Goal: Navigation & Orientation: Find specific page/section

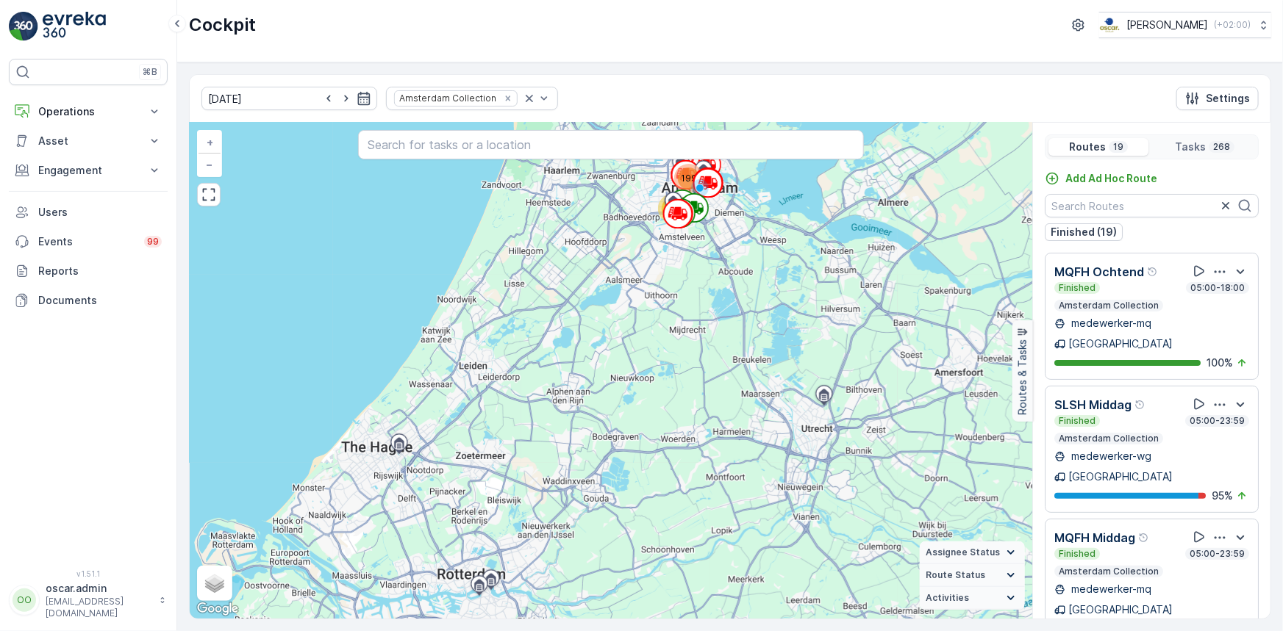
click at [505, 97] on icon "Remove Amsterdam Collection" at bounding box center [507, 98] width 5 height 5
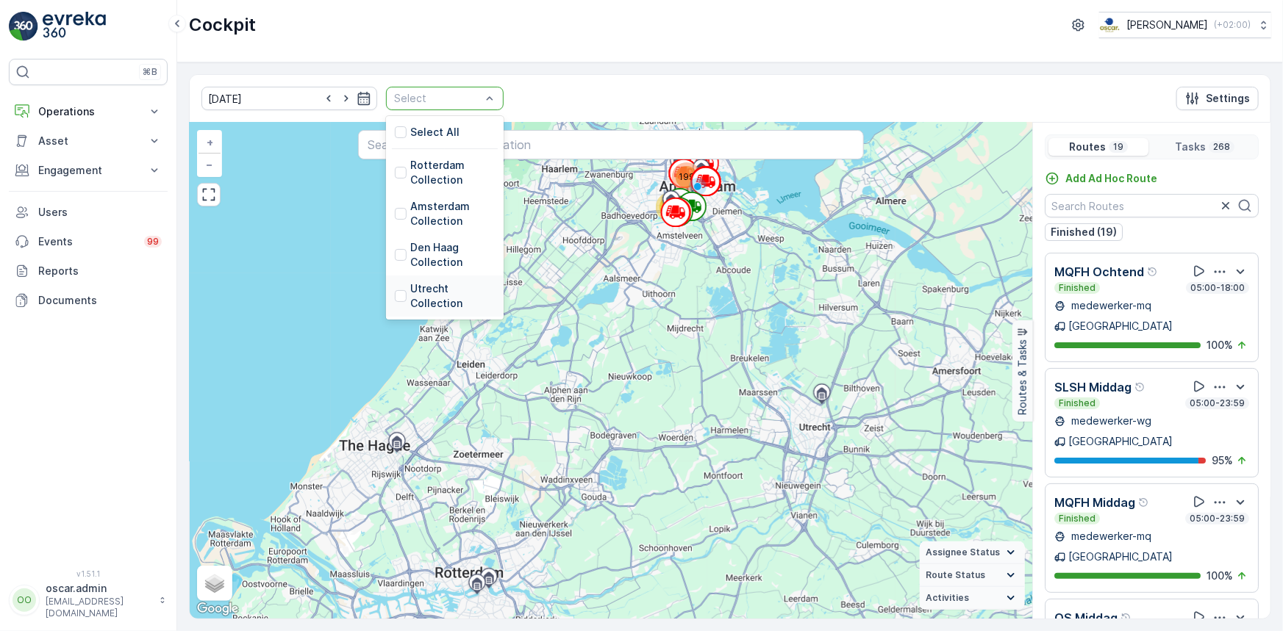
click at [410, 287] on p "Utrecht Collection" at bounding box center [452, 296] width 85 height 29
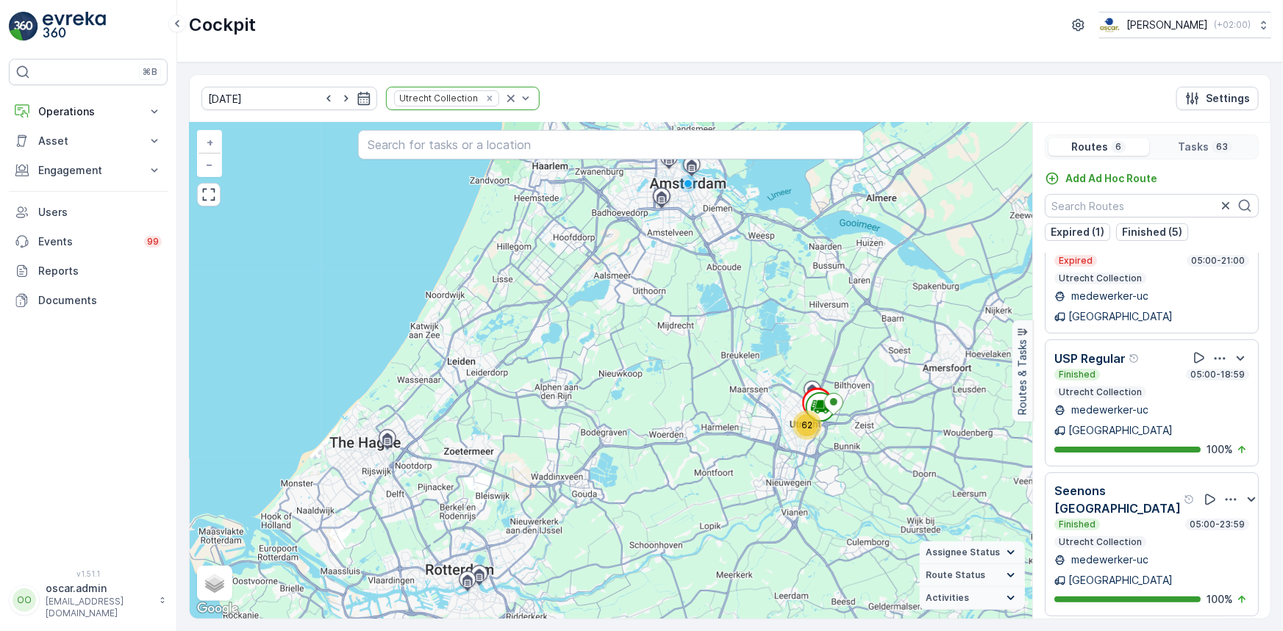
scroll to position [16, 0]
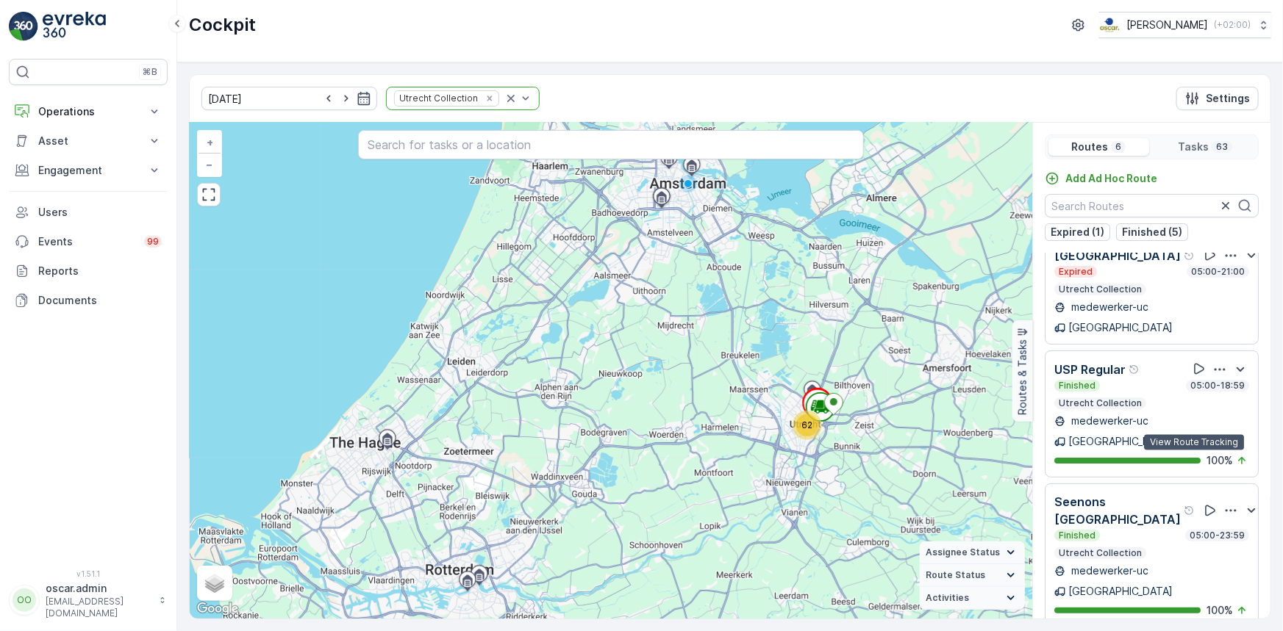
click at [1203, 504] on icon at bounding box center [1210, 511] width 15 height 15
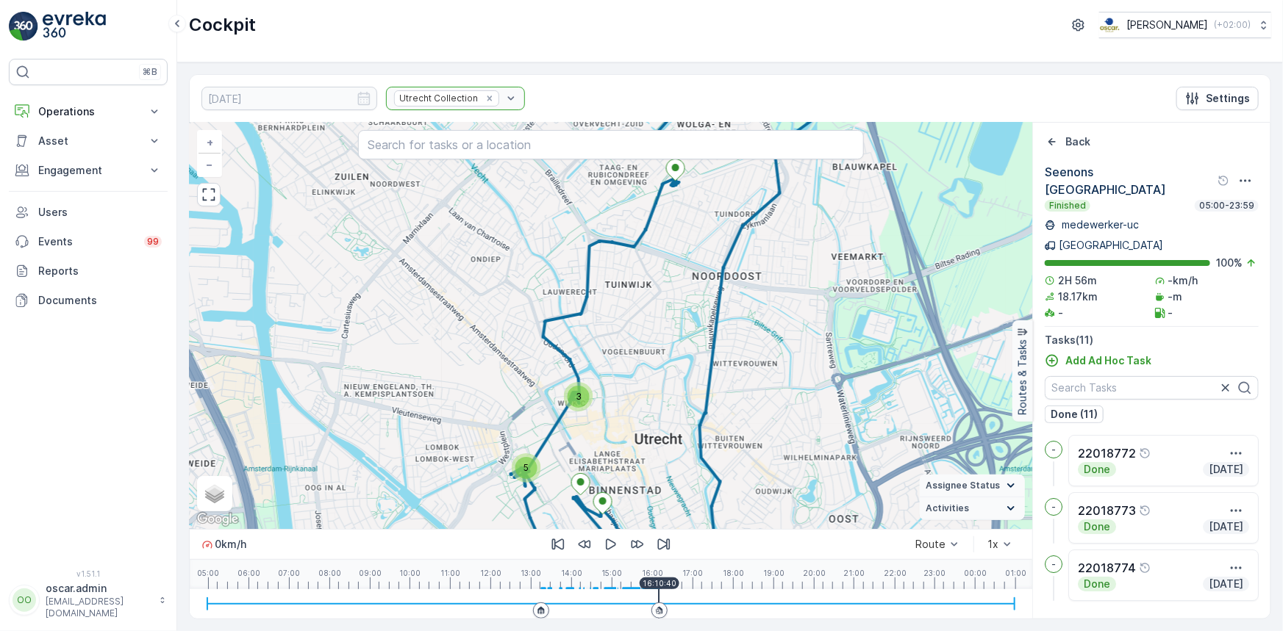
click at [659, 612] on icon at bounding box center [659, 610] width 9 height 9
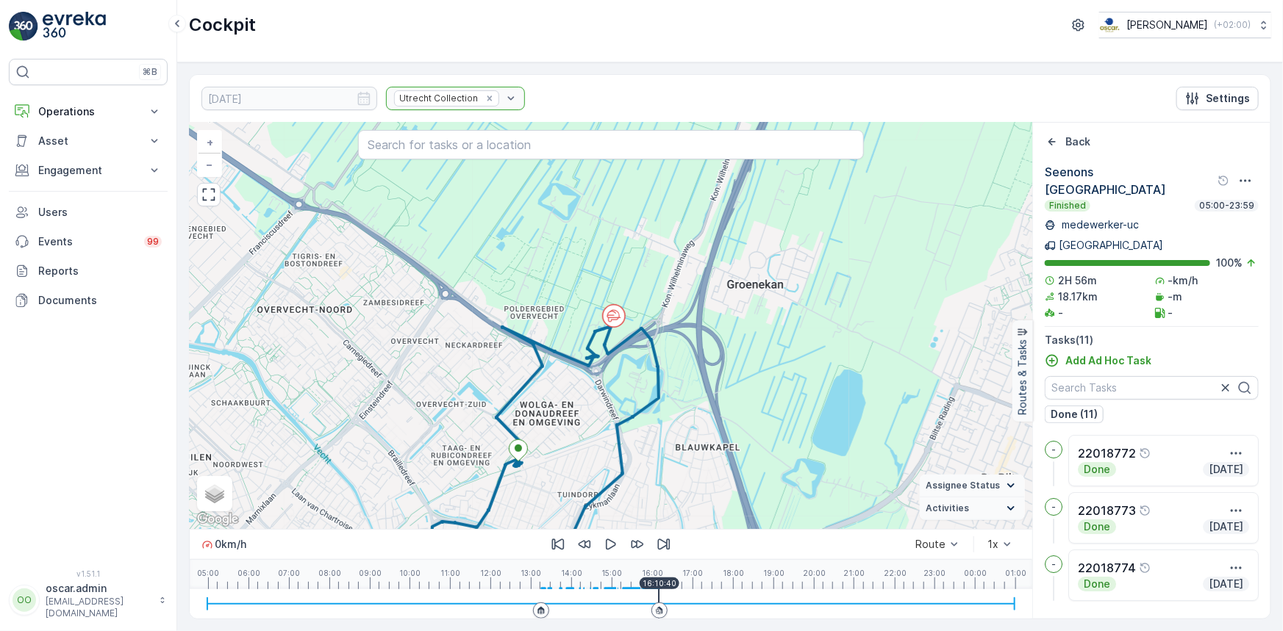
click at [659, 612] on icon at bounding box center [659, 610] width 9 height 9
drag, startPoint x: 659, startPoint y: 612, endPoint x: 637, endPoint y: 493, distance: 121.8
click at [674, 605] on div at bounding box center [610, 604] width 807 height 1
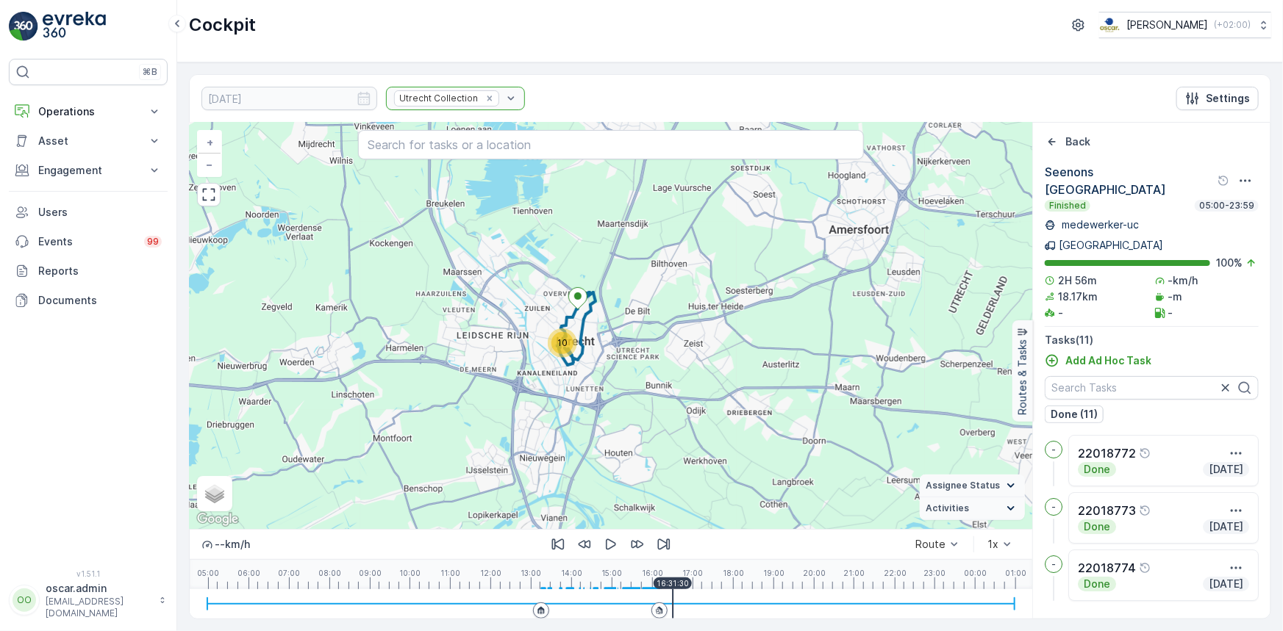
drag, startPoint x: 718, startPoint y: 407, endPoint x: 637, endPoint y: 457, distance: 95.5
click at [620, 331] on div "10 + − Satellite Roadmap Terrain Hybrid Leaflet Keyboard shortcuts Map Data Map…" at bounding box center [611, 326] width 842 height 407
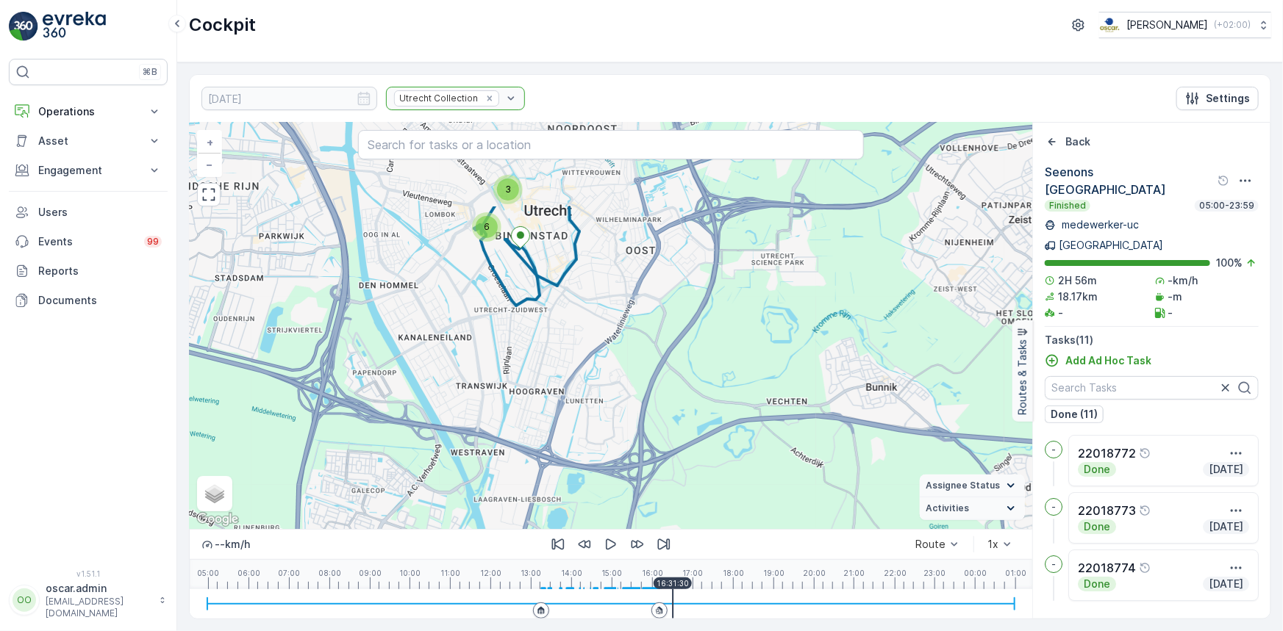
drag, startPoint x: 574, startPoint y: 357, endPoint x: 588, endPoint y: 471, distance: 114.8
click at [588, 471] on div "3 6 22018772 + − Satellite Roadmap Terrain Hybrid Leaflet Keyboard shortcuts Ma…" at bounding box center [611, 326] width 842 height 407
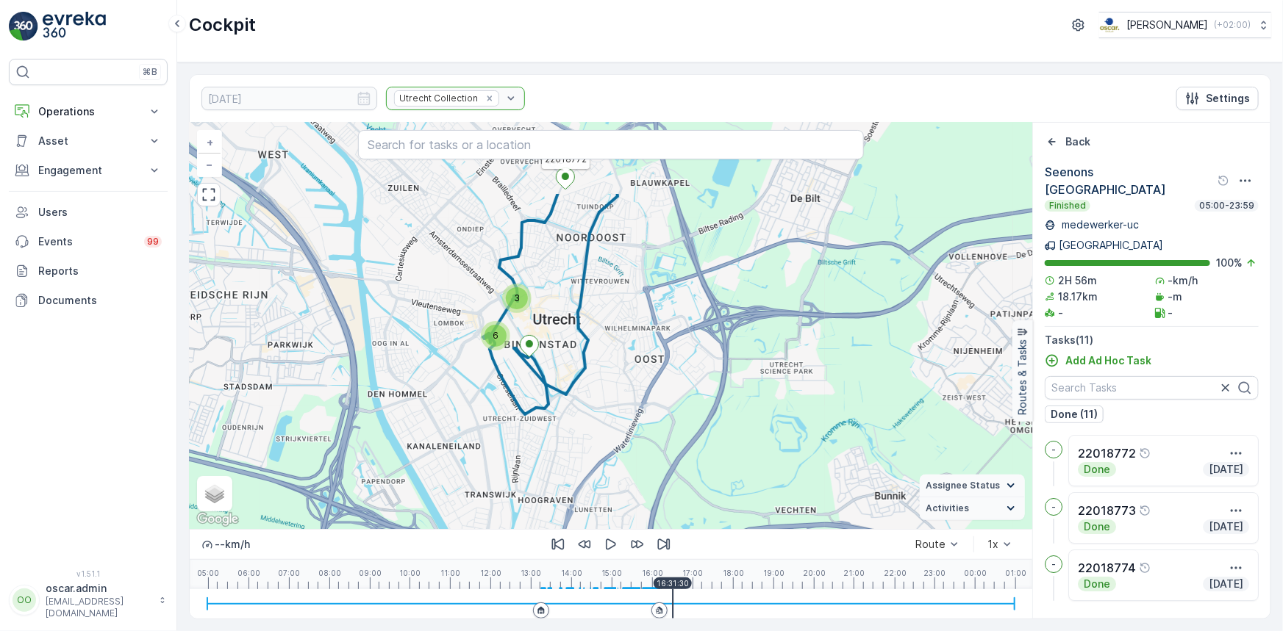
drag, startPoint x: 565, startPoint y: 384, endPoint x: 568, endPoint y: 453, distance: 69.2
click at [568, 453] on div "3 6 22018772 + − Satellite Roadmap Terrain Hybrid Leaflet Keyboard shortcuts Ma…" at bounding box center [611, 326] width 842 height 407
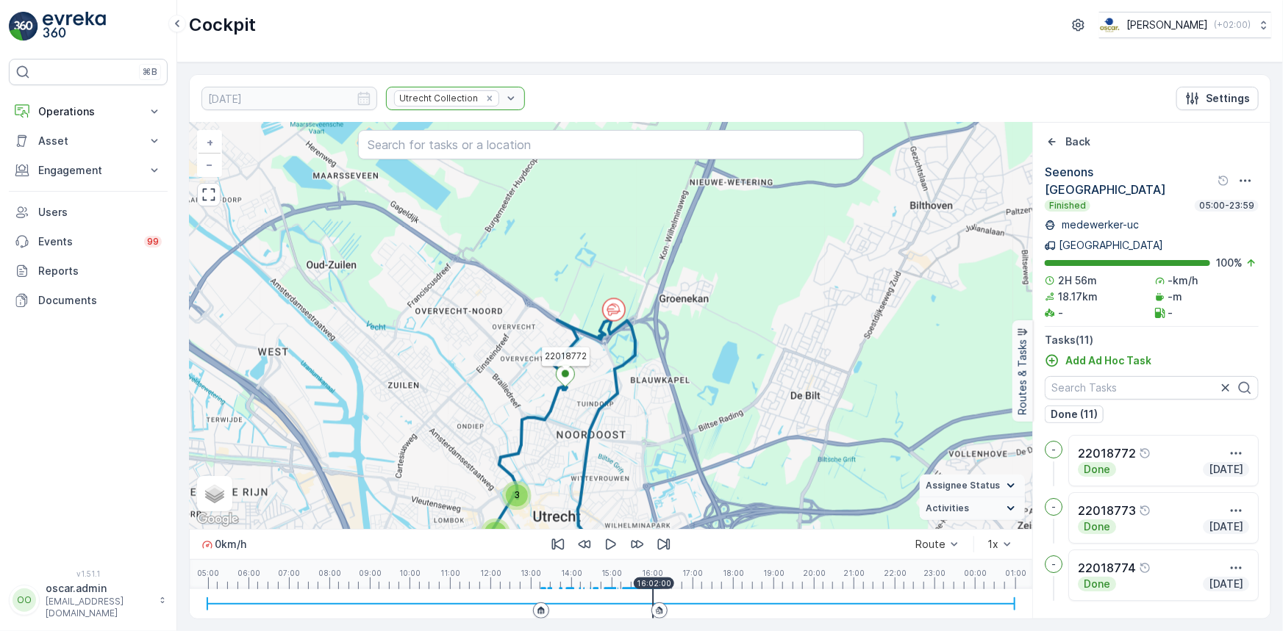
click at [653, 610] on div at bounding box center [659, 611] width 16 height 16
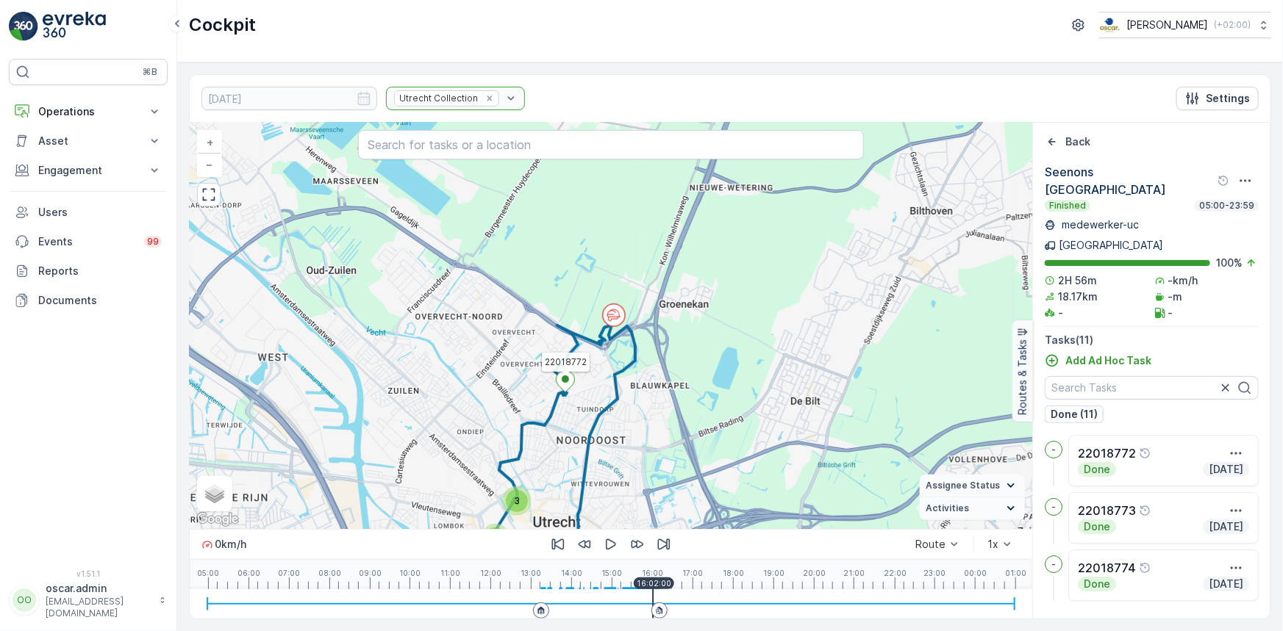
click at [655, 615] on icon at bounding box center [659, 610] width 9 height 9
click at [358, 98] on div "[DATE] Utrecht Collection" at bounding box center [362, 99] width 323 height 24
drag, startPoint x: 1051, startPoint y: 140, endPoint x: 617, endPoint y: 157, distance: 434.8
click at [1048, 140] on icon "Back" at bounding box center [1052, 142] width 15 height 15
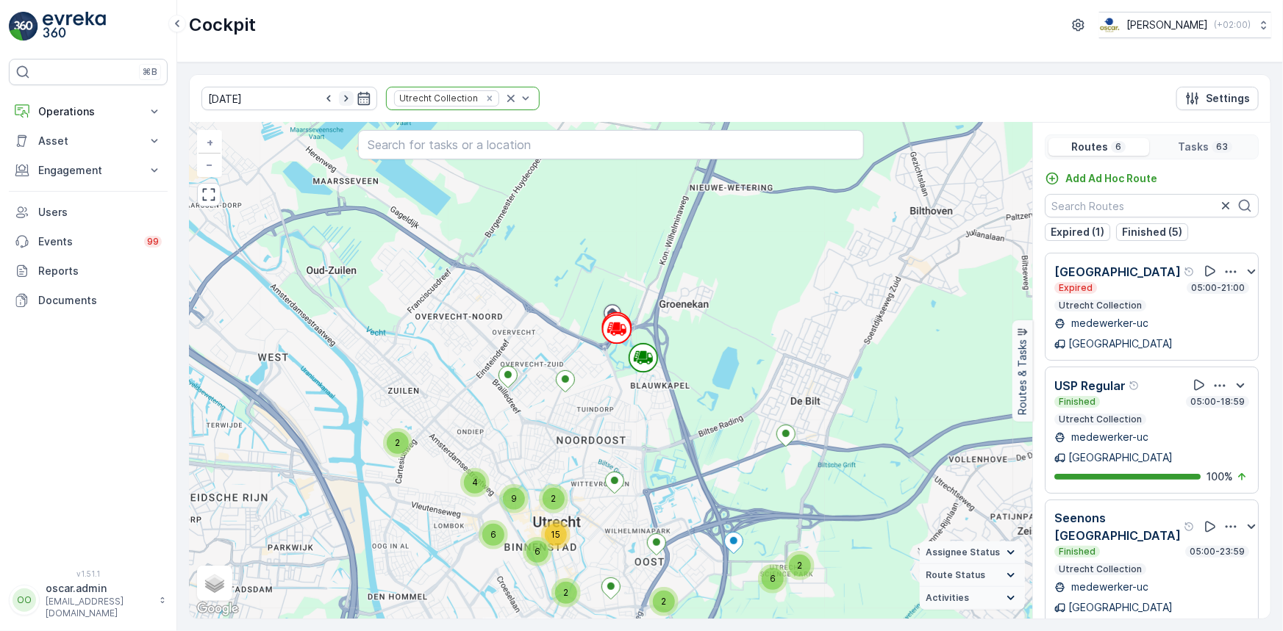
click at [339, 97] on icon "button" at bounding box center [346, 98] width 15 height 15
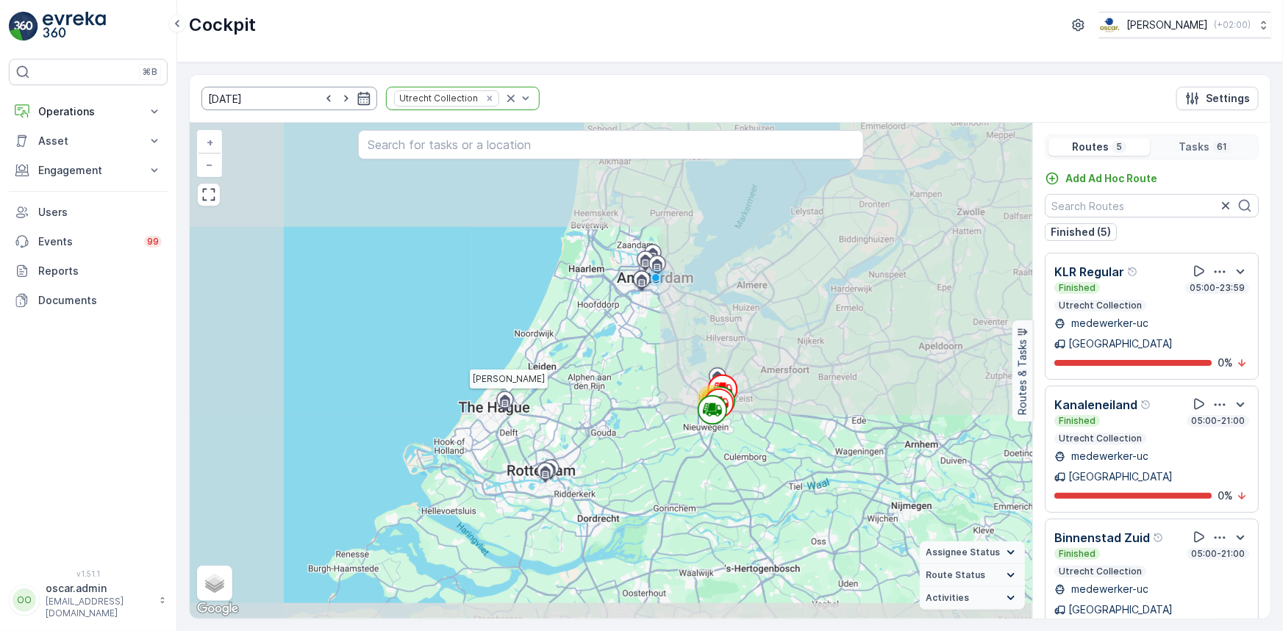
click at [339, 97] on icon "button" at bounding box center [346, 98] width 15 height 15
type input "[DATE]"
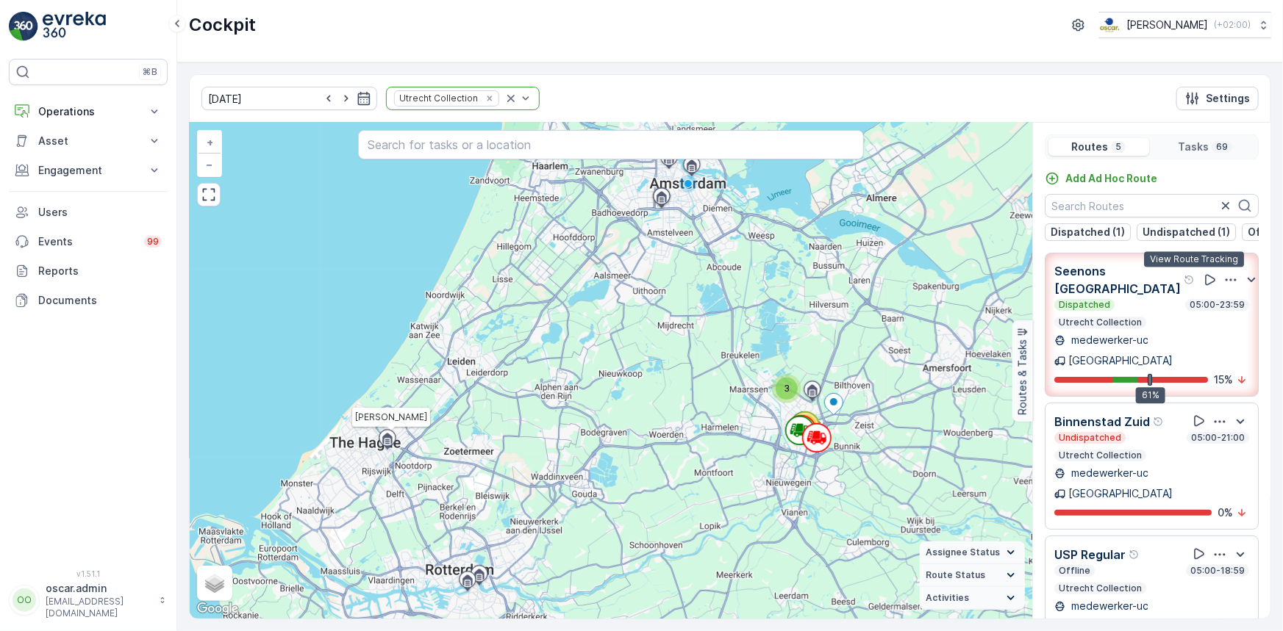
drag, startPoint x: 1187, startPoint y: 273, endPoint x: 1012, endPoint y: 408, distance: 221.1
click at [1203, 273] on icon at bounding box center [1210, 280] width 15 height 15
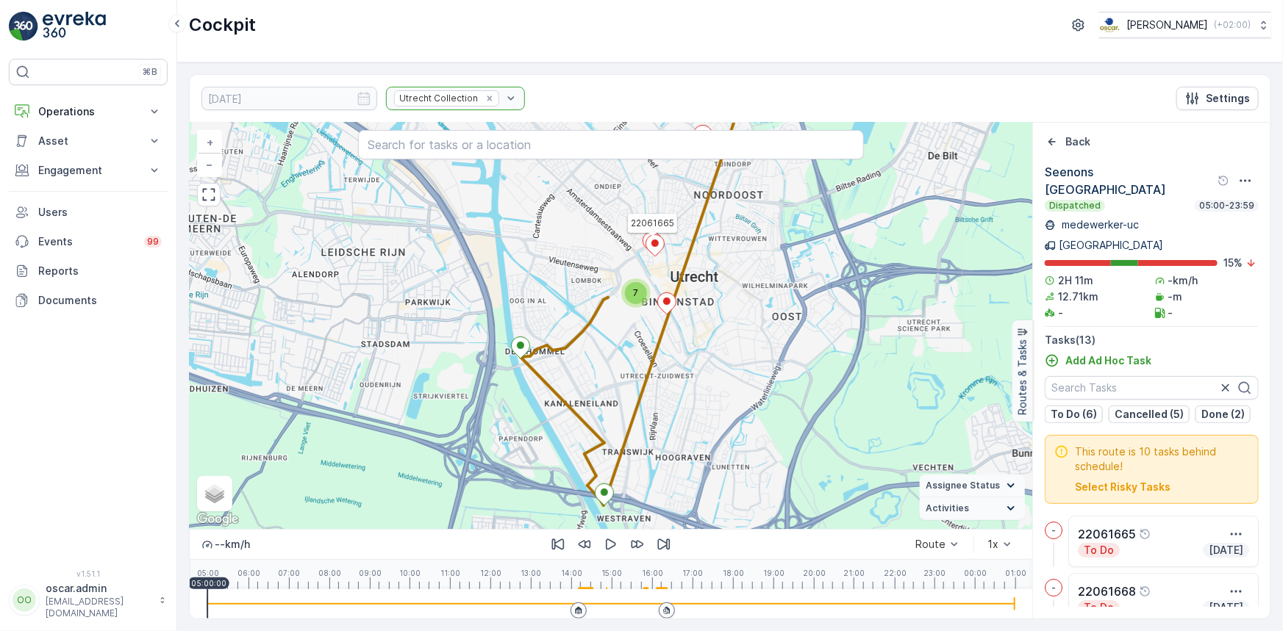
click at [664, 609] on icon at bounding box center [666, 610] width 9 height 9
drag, startPoint x: 665, startPoint y: 612, endPoint x: 1001, endPoint y: 591, distance: 336.6
click at [668, 611] on icon at bounding box center [666, 610] width 9 height 9
click at [669, 609] on icon at bounding box center [666, 610] width 9 height 9
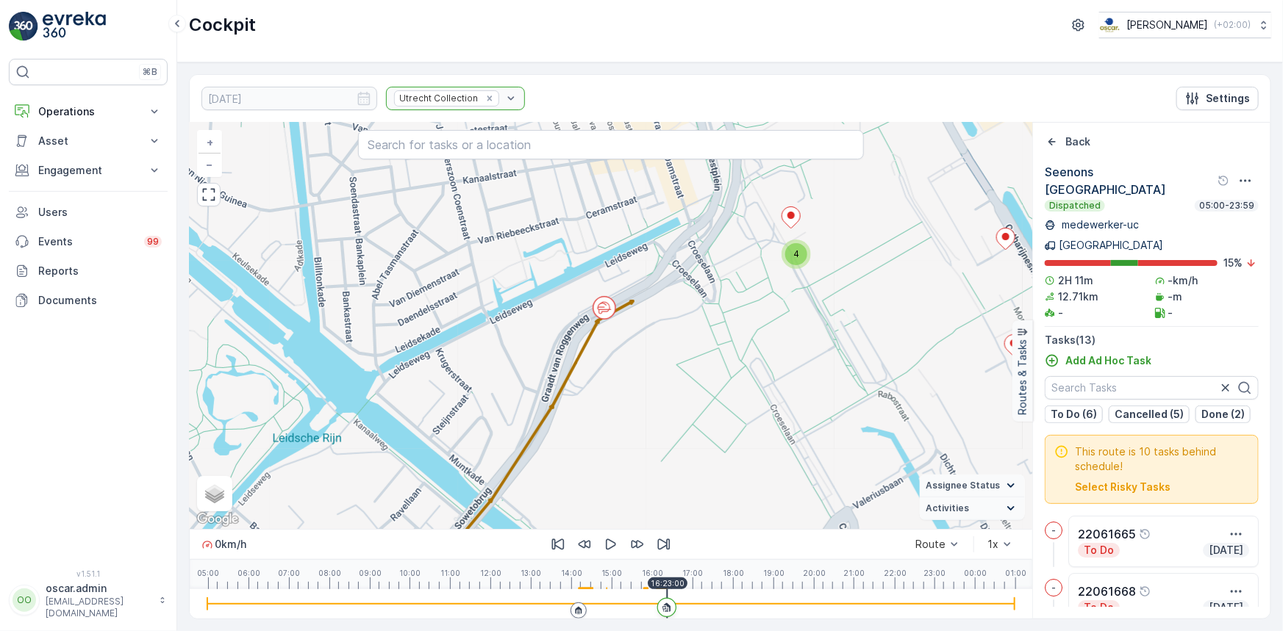
drag, startPoint x: 594, startPoint y: 312, endPoint x: 505, endPoint y: 434, distance: 150.4
click at [505, 434] on div "4 22061665 + − Satellite Roadmap Terrain Hybrid Leaflet Keyboard shortcuts Map …" at bounding box center [611, 326] width 842 height 407
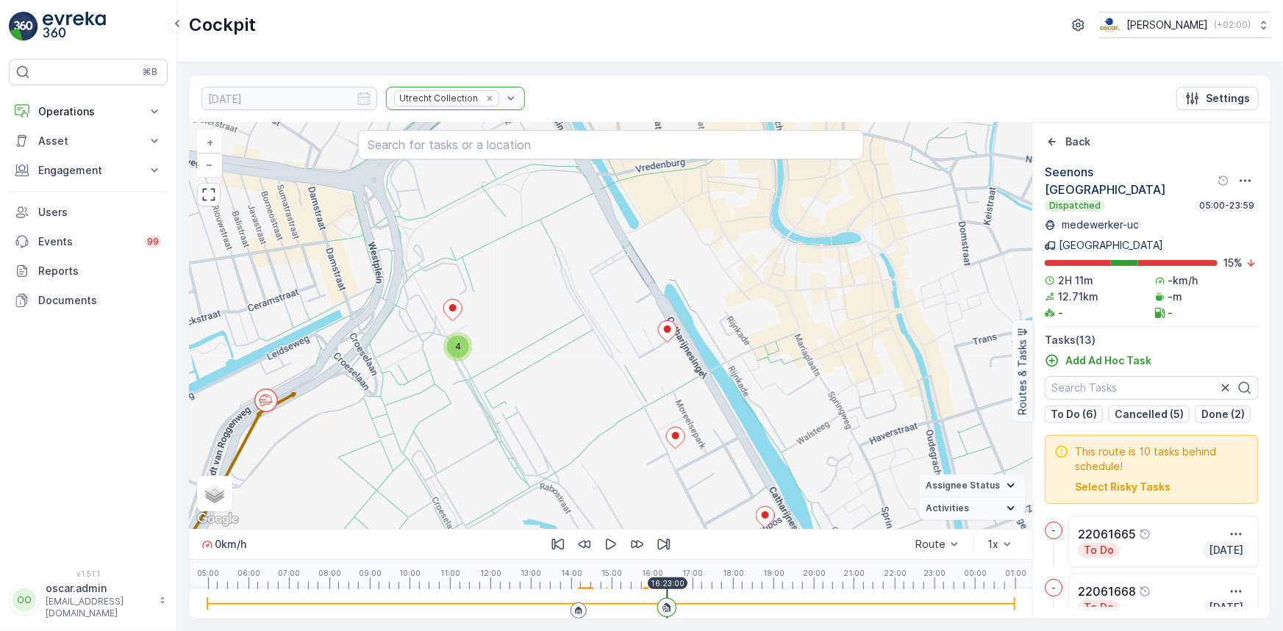
drag, startPoint x: 798, startPoint y: 337, endPoint x: 510, endPoint y: 415, distance: 298.0
click at [509, 417] on div "4 22061665 + − Satellite Roadmap Terrain Hybrid Leaflet Keyboard shortcuts Map …" at bounding box center [611, 326] width 842 height 407
click at [454, 346] on div "4" at bounding box center [459, 346] width 22 height 22
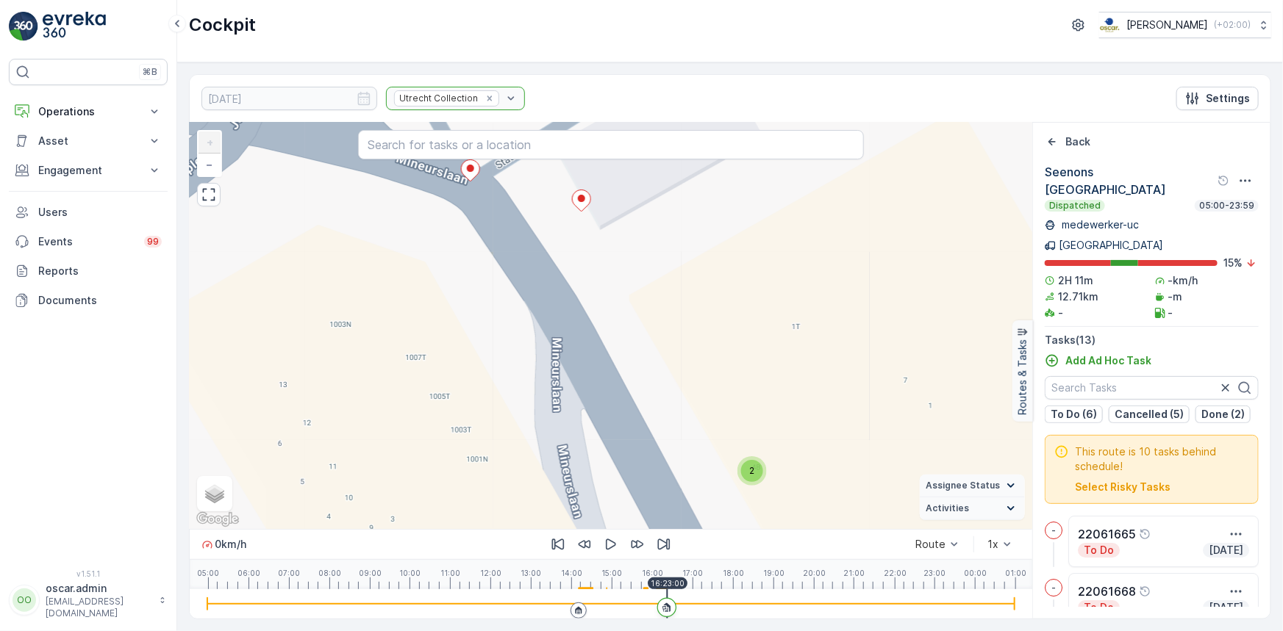
click at [757, 467] on div "2" at bounding box center [752, 471] width 22 height 22
click at [775, 466] on ellipse at bounding box center [777, 465] width 7 height 7
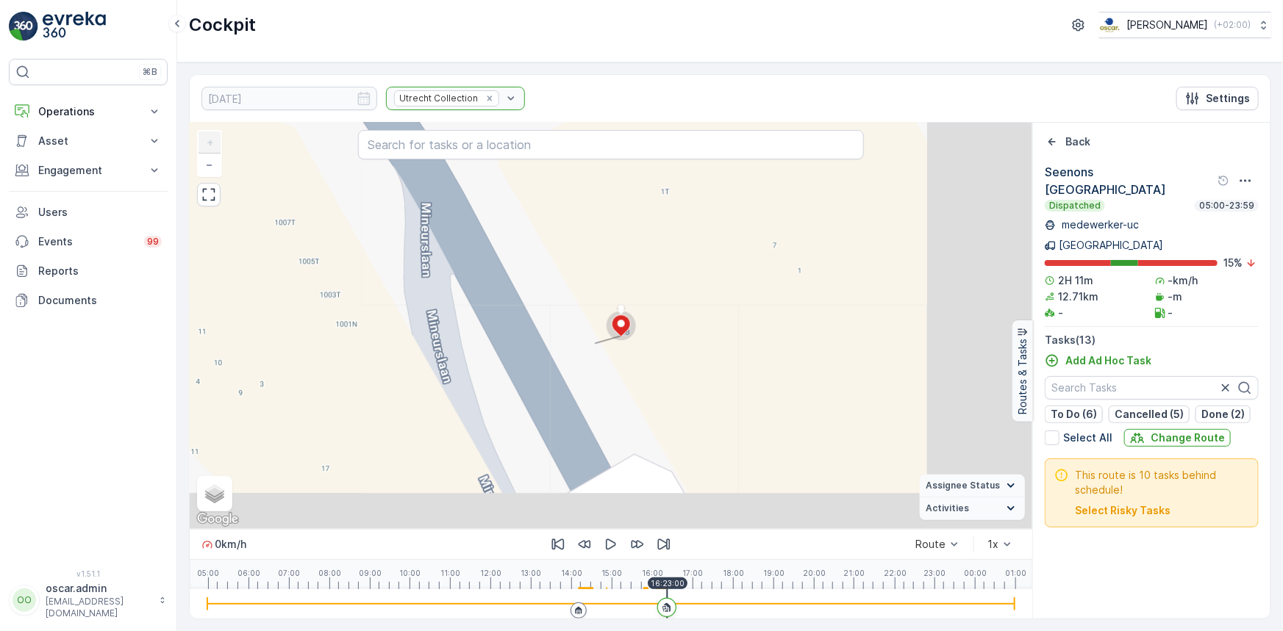
scroll to position [272, 0]
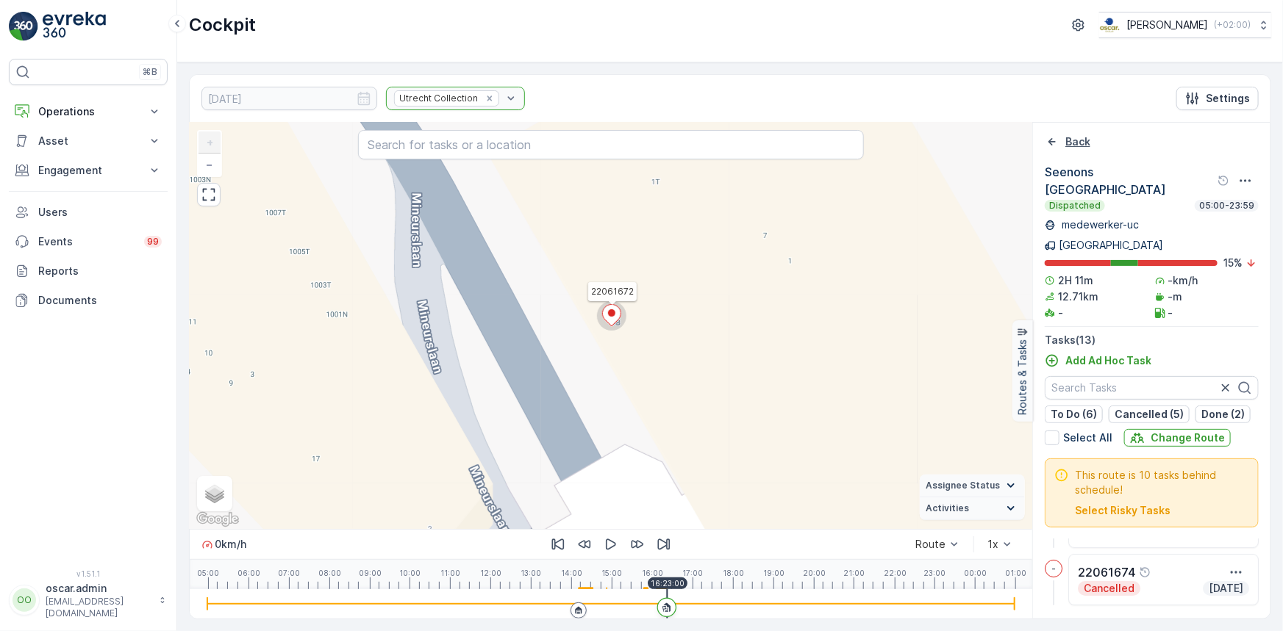
click at [1089, 140] on p "Back" at bounding box center [1077, 142] width 25 height 15
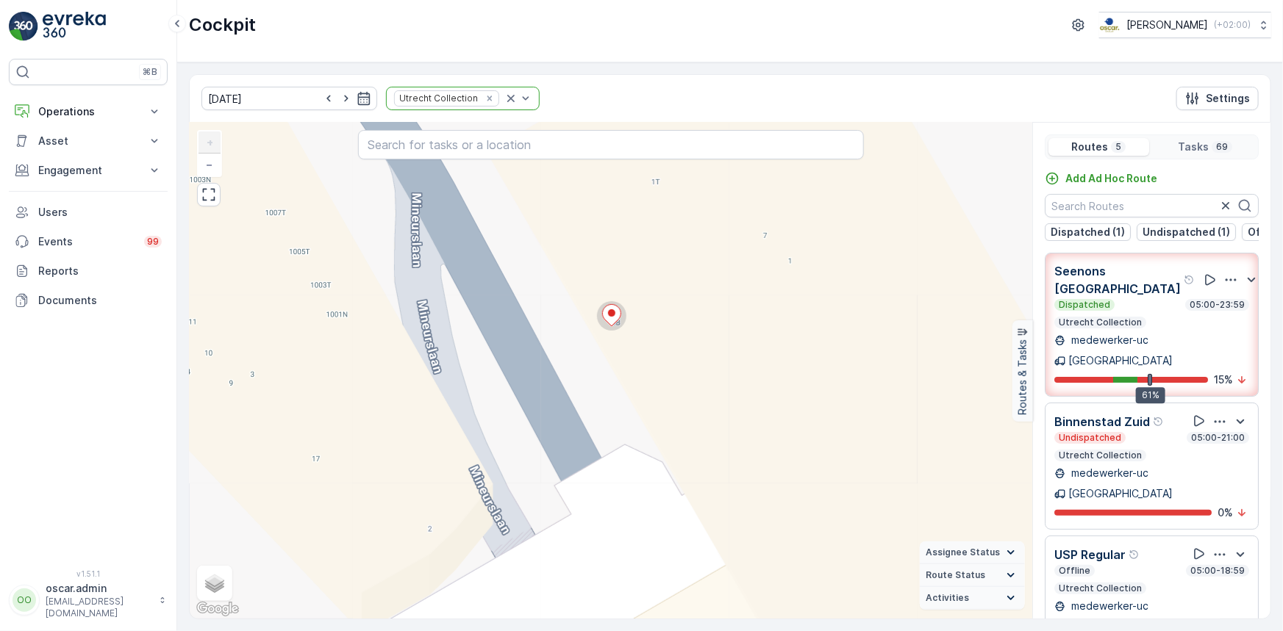
click at [1086, 141] on p "Routes" at bounding box center [1089, 147] width 37 height 15
click at [29, 21] on img at bounding box center [23, 26] width 29 height 29
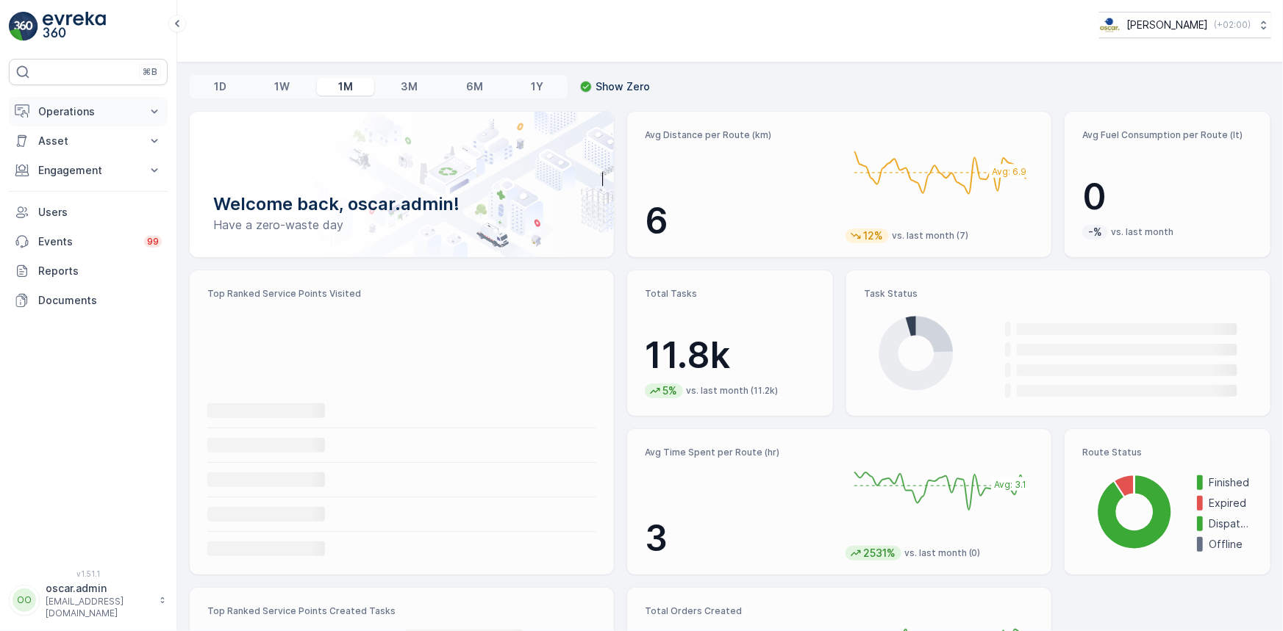
click at [85, 112] on p "Operations" at bounding box center [88, 111] width 100 height 15
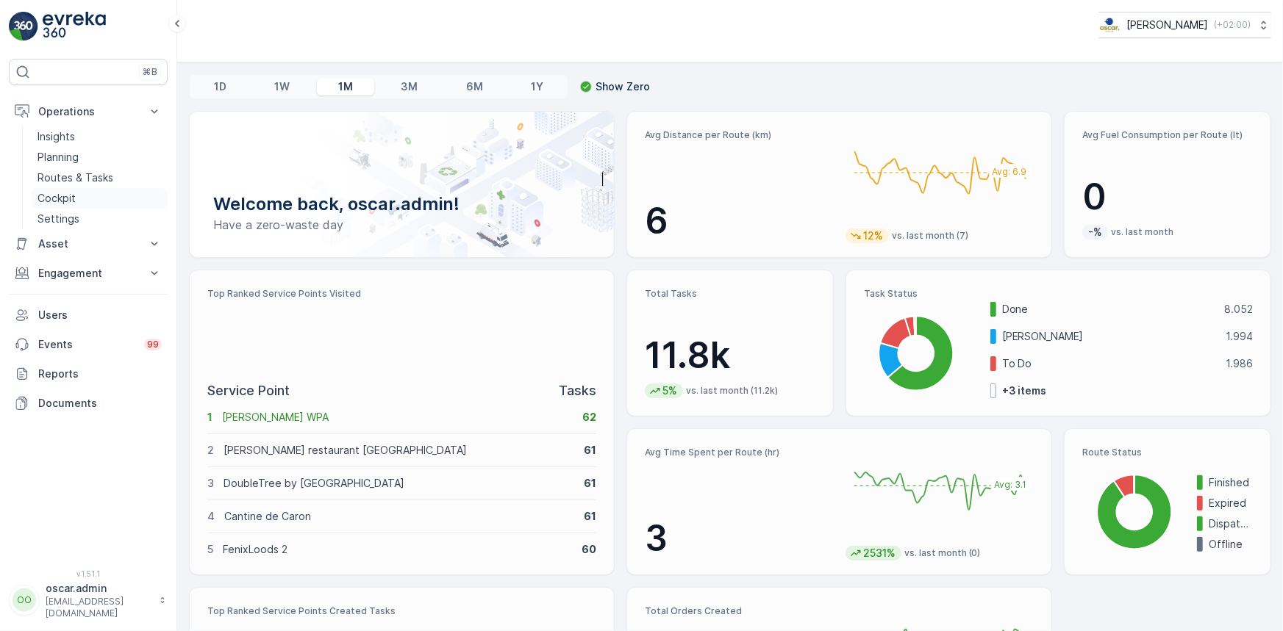
click at [65, 201] on p "Cockpit" at bounding box center [56, 198] width 38 height 15
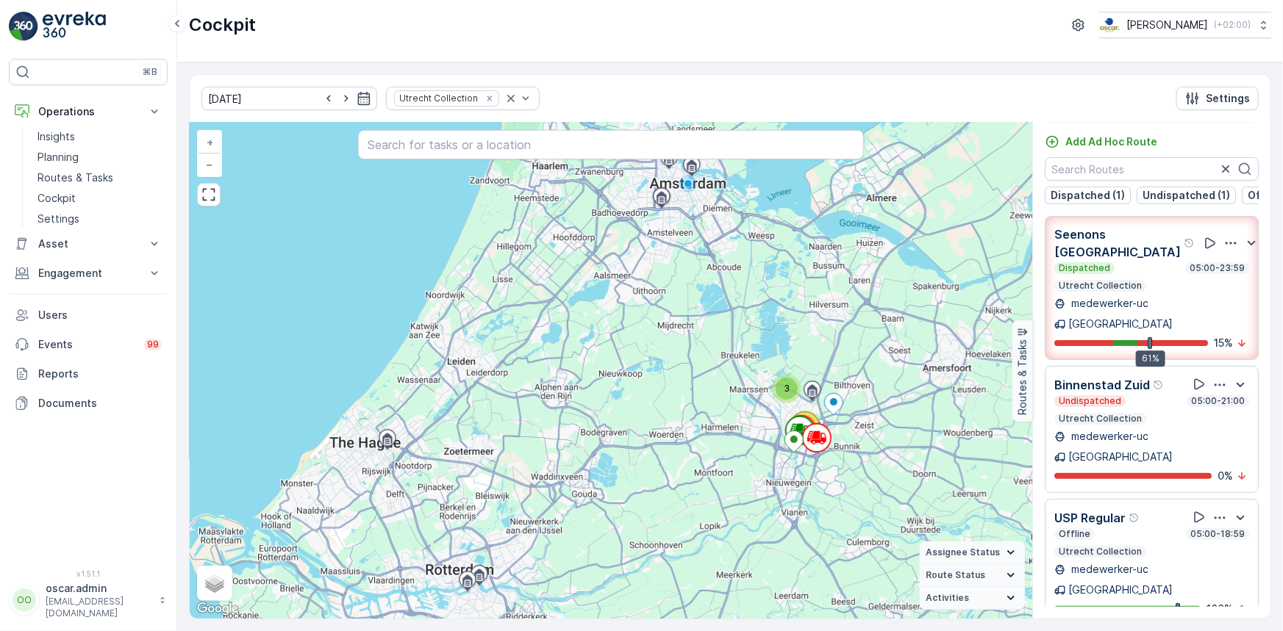
click at [1214, 378] on icon "button" at bounding box center [1219, 385] width 15 height 15
click at [1216, 418] on span "See More Details" at bounding box center [1215, 425] width 85 height 15
click at [1101, 197] on p "Dispatched (2)" at bounding box center [1088, 195] width 76 height 15
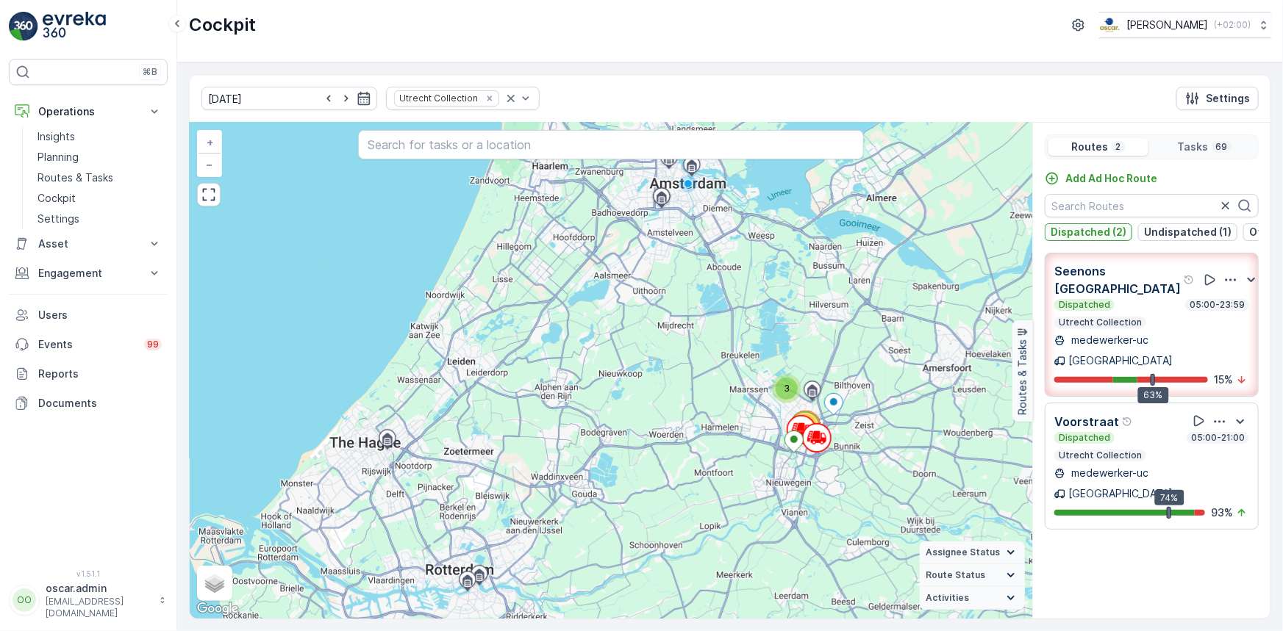
click at [1109, 234] on p "Dispatched (2)" at bounding box center [1088, 232] width 76 height 15
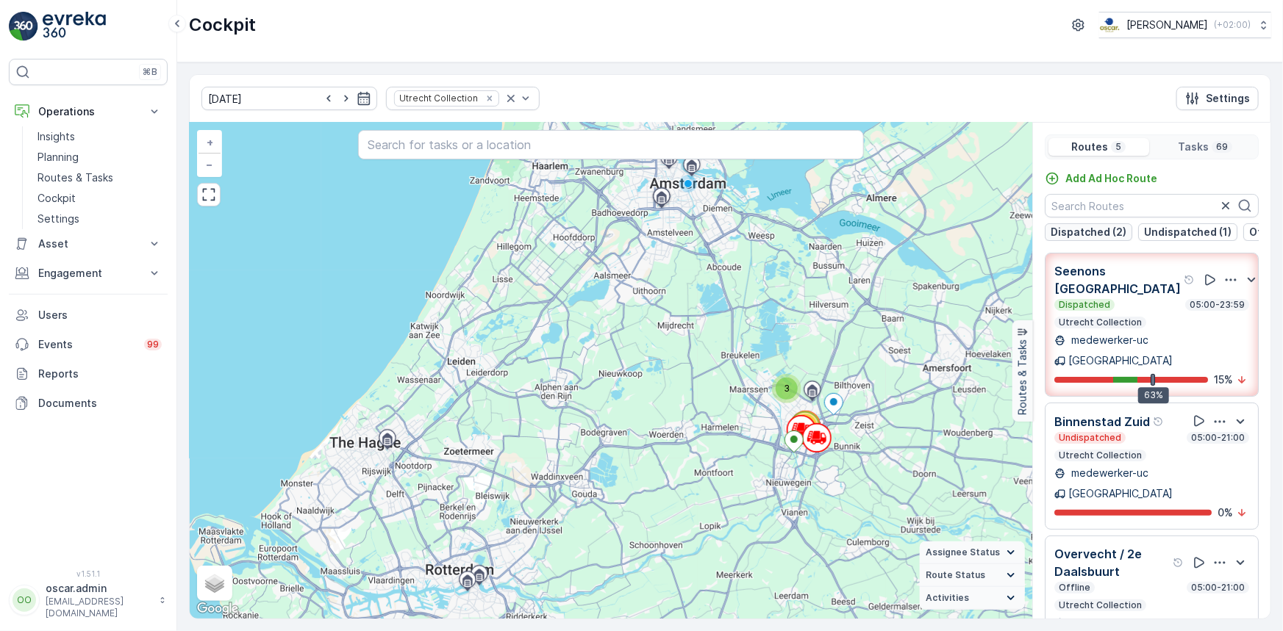
click at [1109, 234] on p "Dispatched (2)" at bounding box center [1088, 232] width 76 height 15
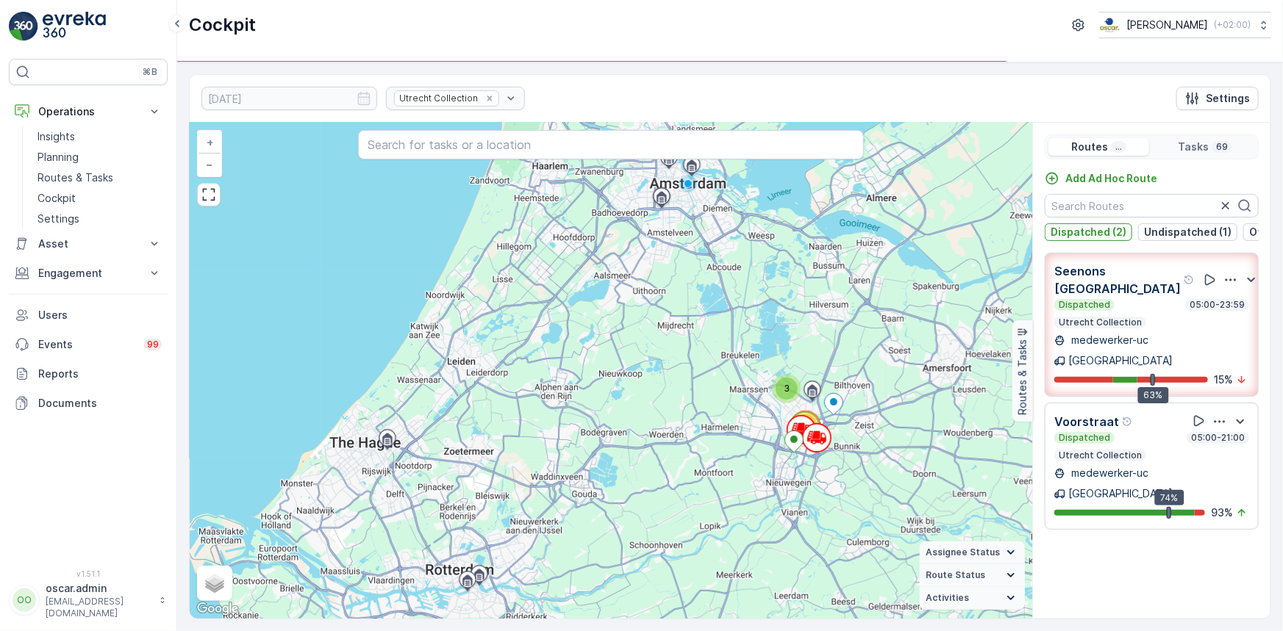
click at [1109, 234] on p "Dispatched (2)" at bounding box center [1088, 232] width 76 height 15
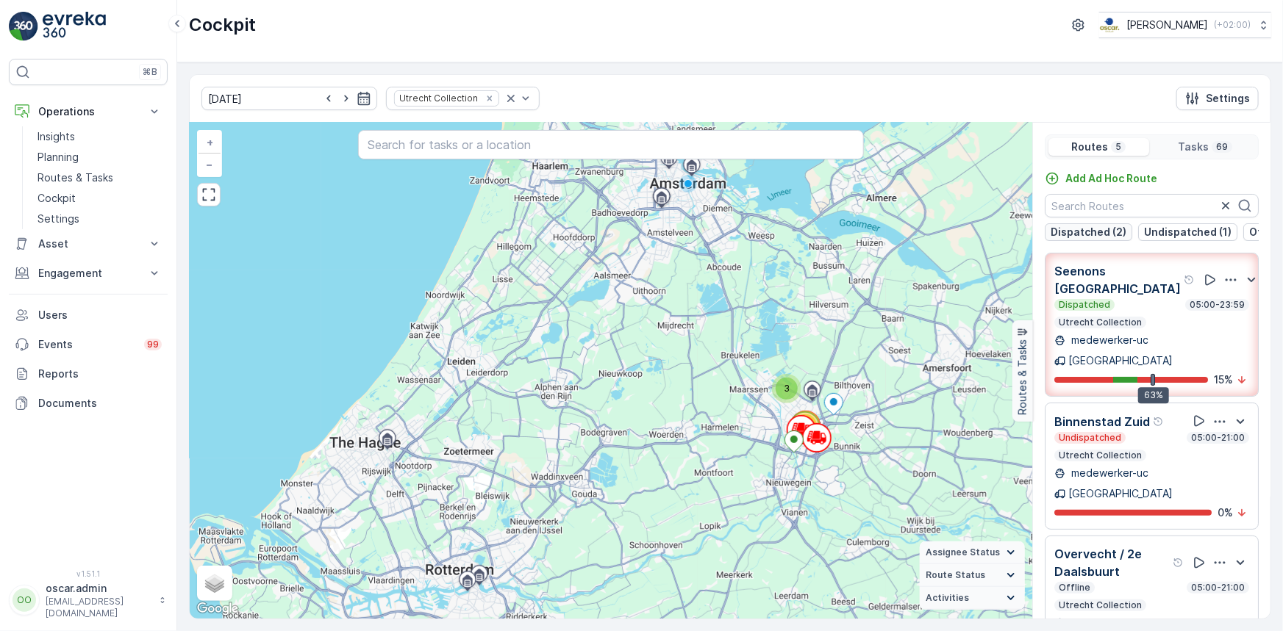
click at [1109, 234] on p "Dispatched (2)" at bounding box center [1088, 232] width 76 height 15
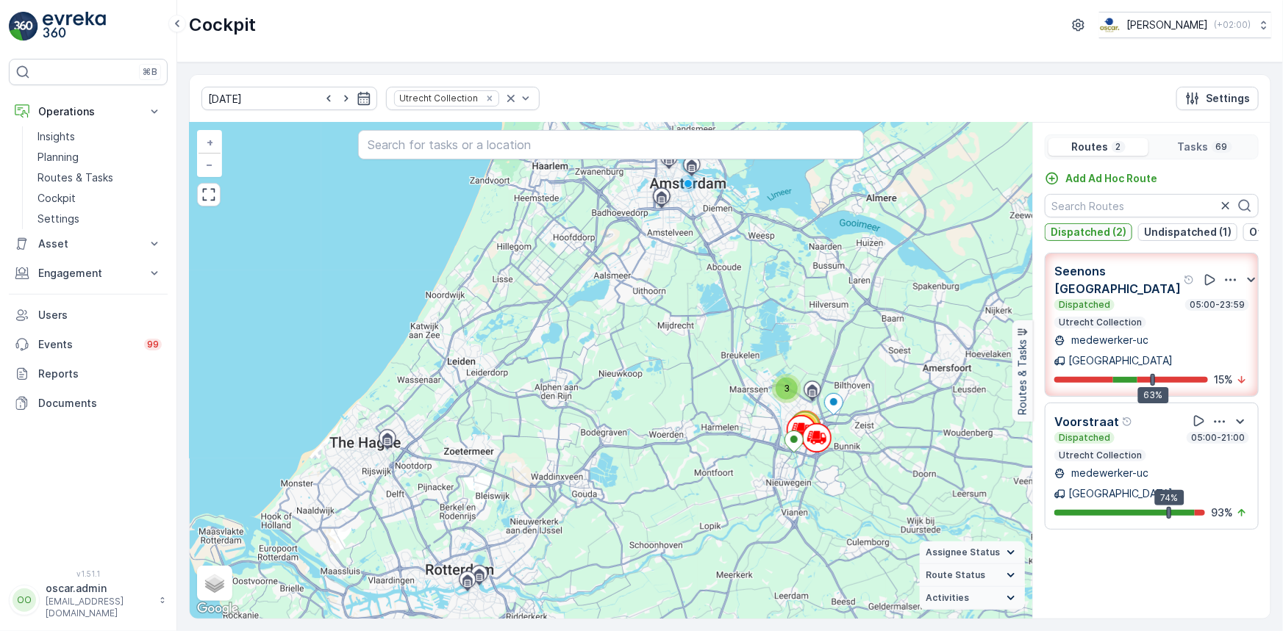
click at [1109, 234] on p "Dispatched (2)" at bounding box center [1088, 232] width 76 height 15
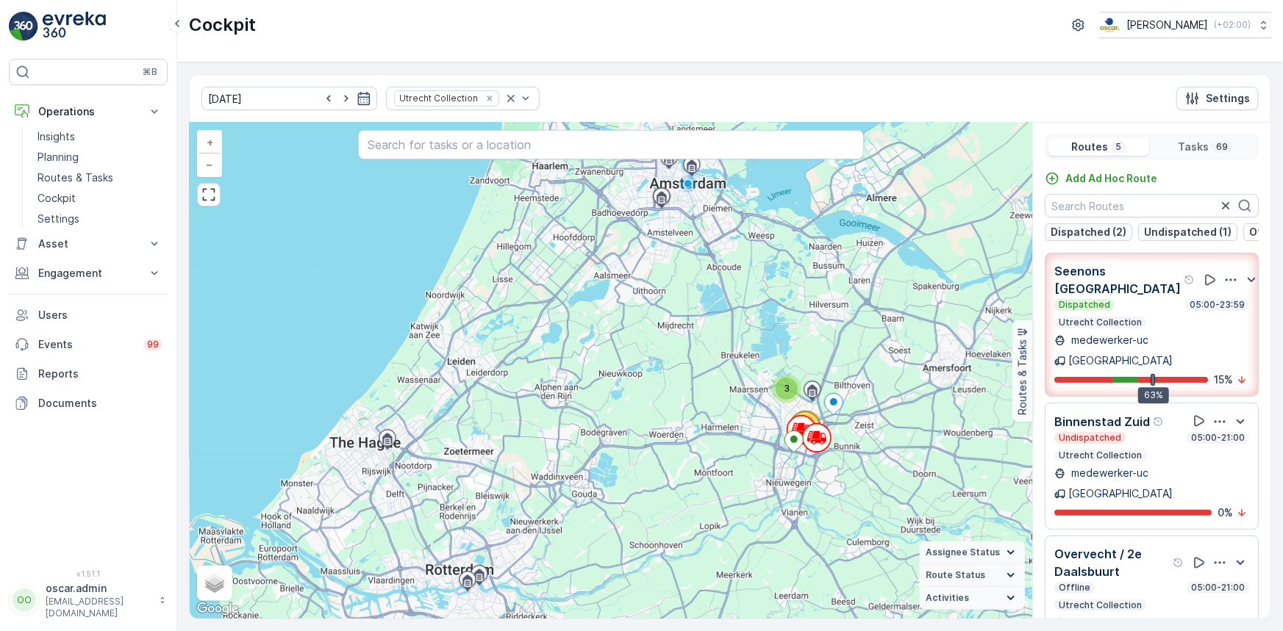
click at [1106, 234] on p "Dispatched (2)" at bounding box center [1088, 232] width 76 height 15
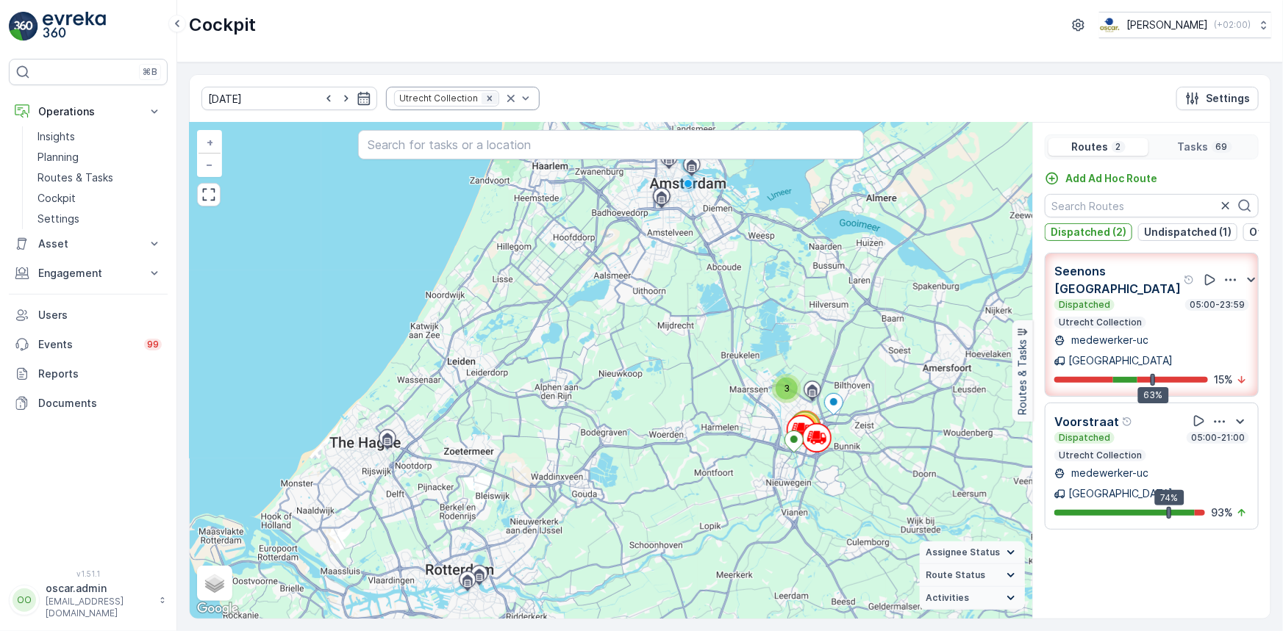
click at [484, 96] on icon "Remove Utrecht Collection" at bounding box center [489, 98] width 10 height 10
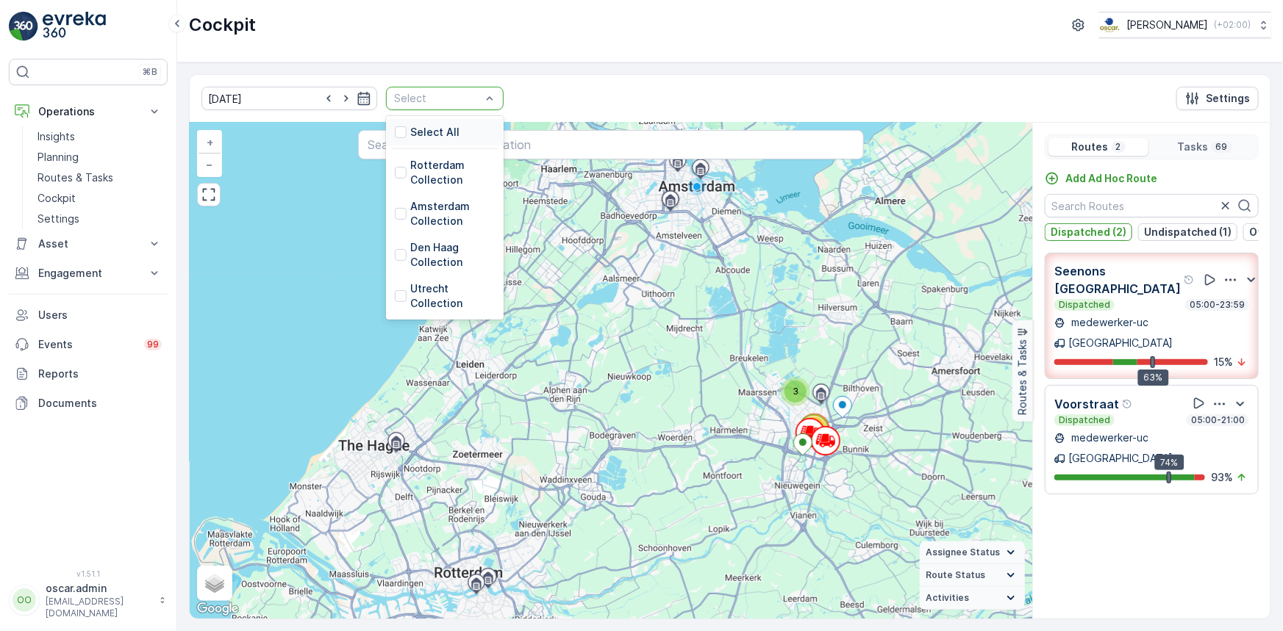
click at [457, 97] on div at bounding box center [438, 99] width 90 height 12
click at [410, 168] on p "Rotterdam Collection" at bounding box center [452, 172] width 85 height 29
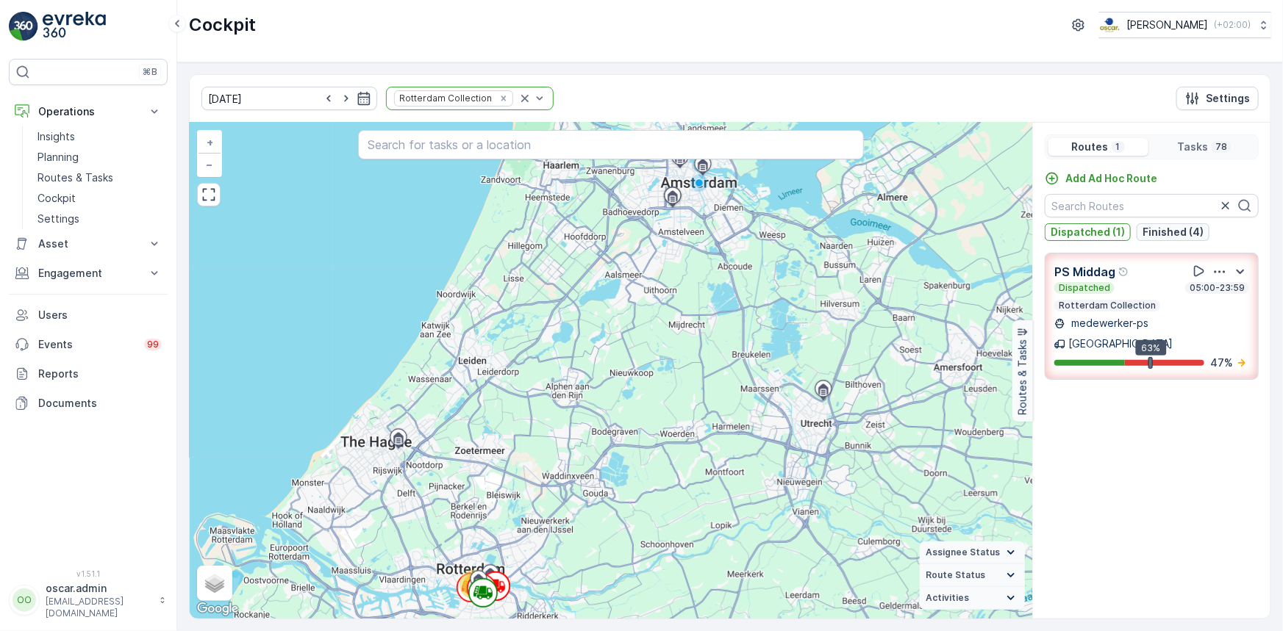
click at [1176, 235] on p "Finished (4)" at bounding box center [1172, 232] width 61 height 15
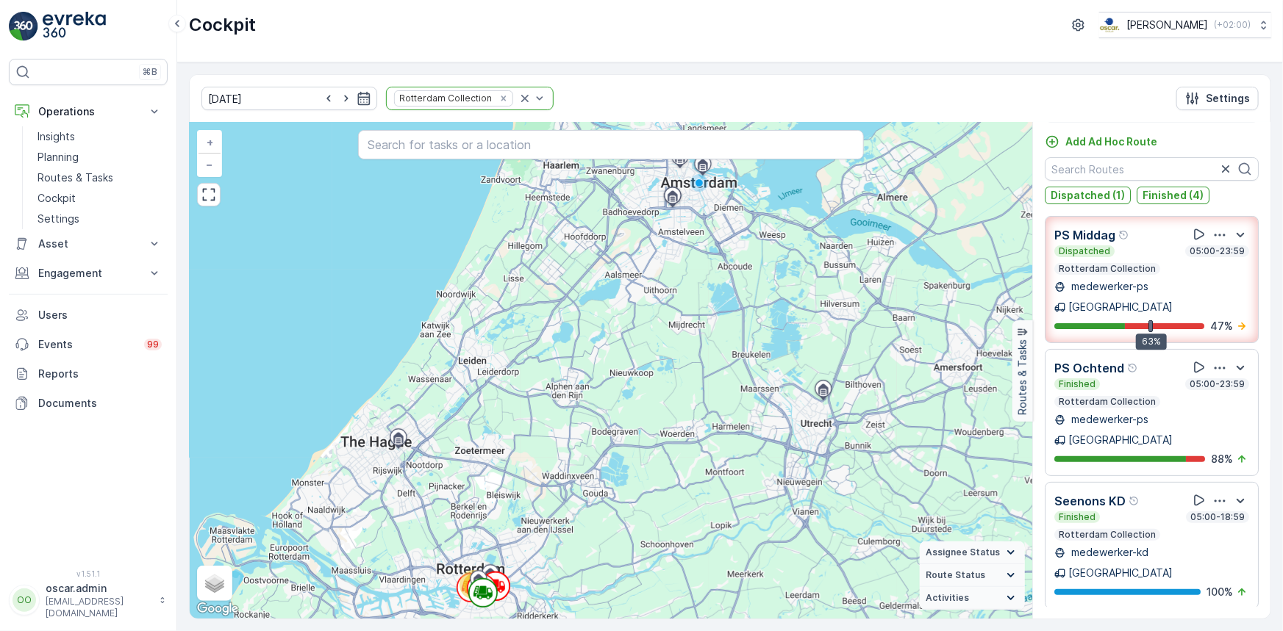
drag, startPoint x: 473, startPoint y: 99, endPoint x: 484, endPoint y: 99, distance: 10.3
click at [501, 99] on icon "Remove Rotterdam Collection" at bounding box center [503, 98] width 5 height 5
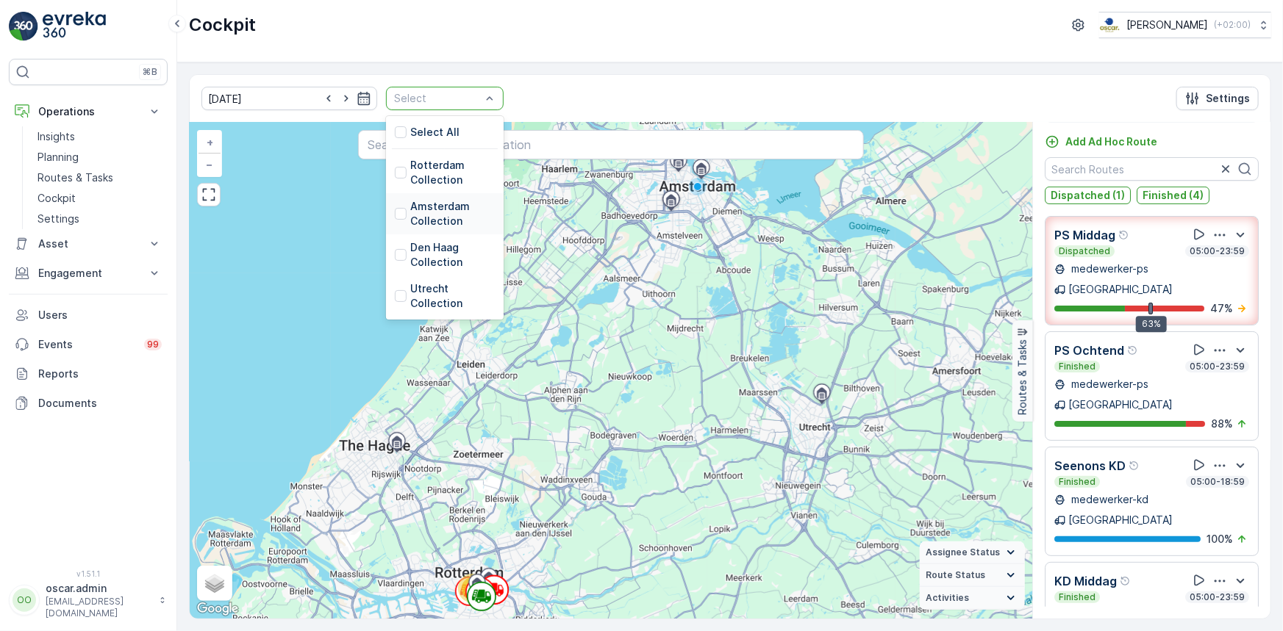
click at [410, 220] on p "Amsterdam Collection" at bounding box center [452, 213] width 85 height 29
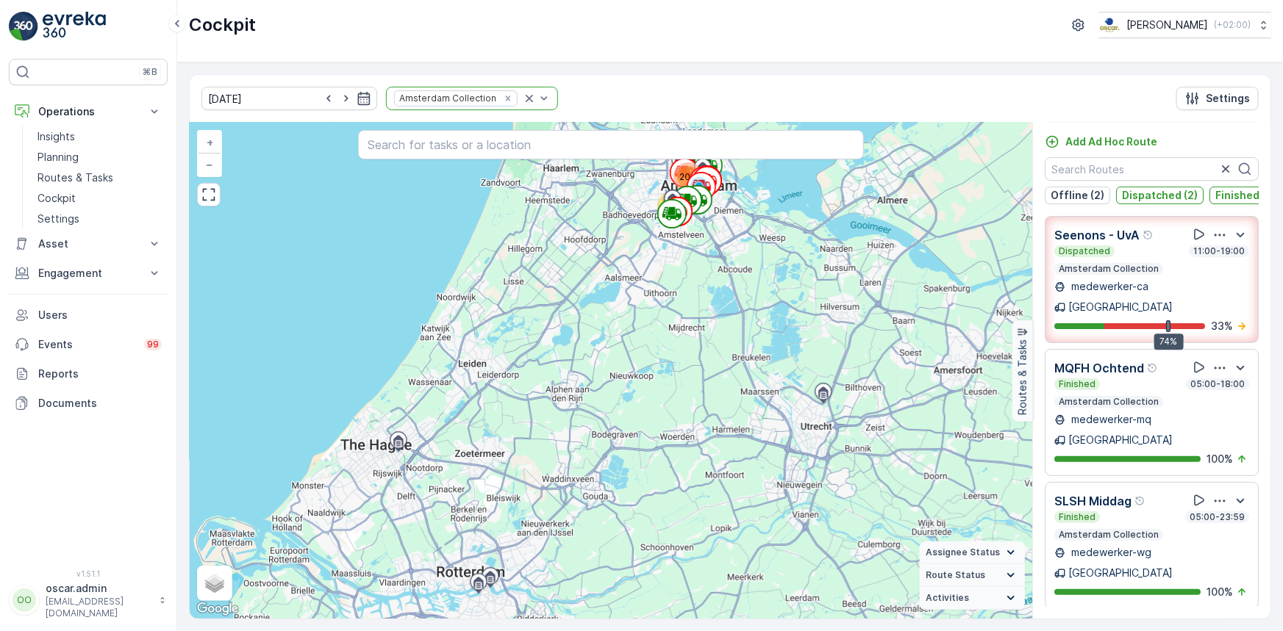
scroll to position [0, 127]
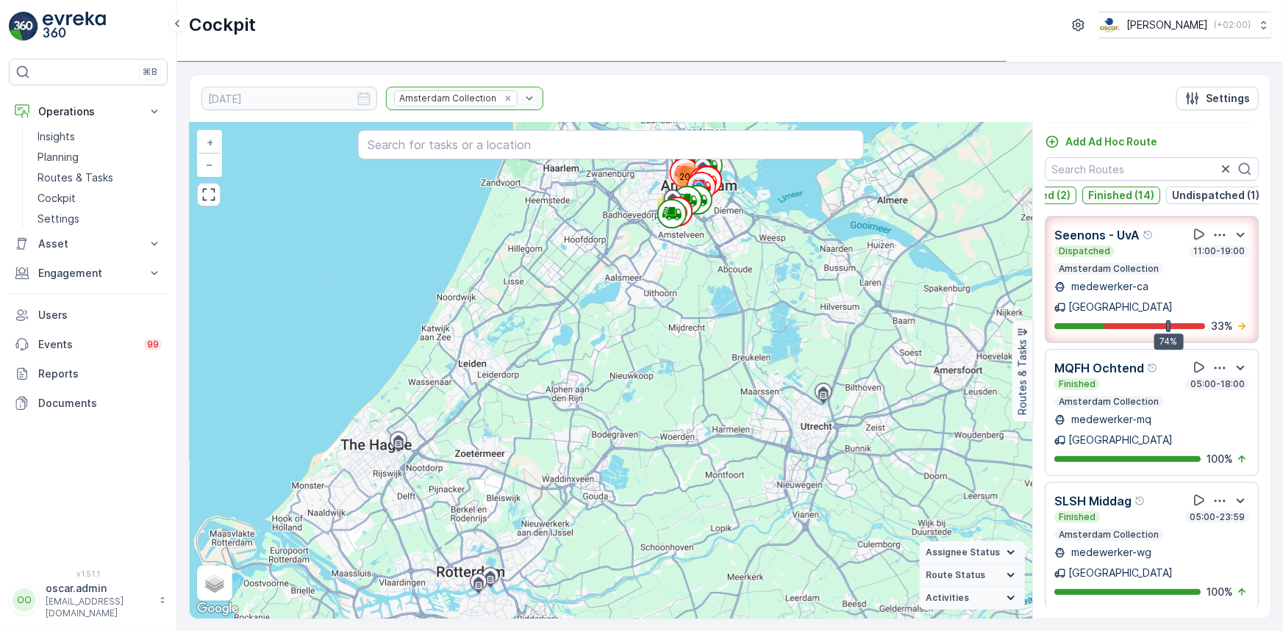
drag, startPoint x: 1228, startPoint y: 194, endPoint x: 1125, endPoint y: 190, distance: 103.0
click at [1222, 195] on p "Undispatched (1)" at bounding box center [1215, 195] width 87 height 15
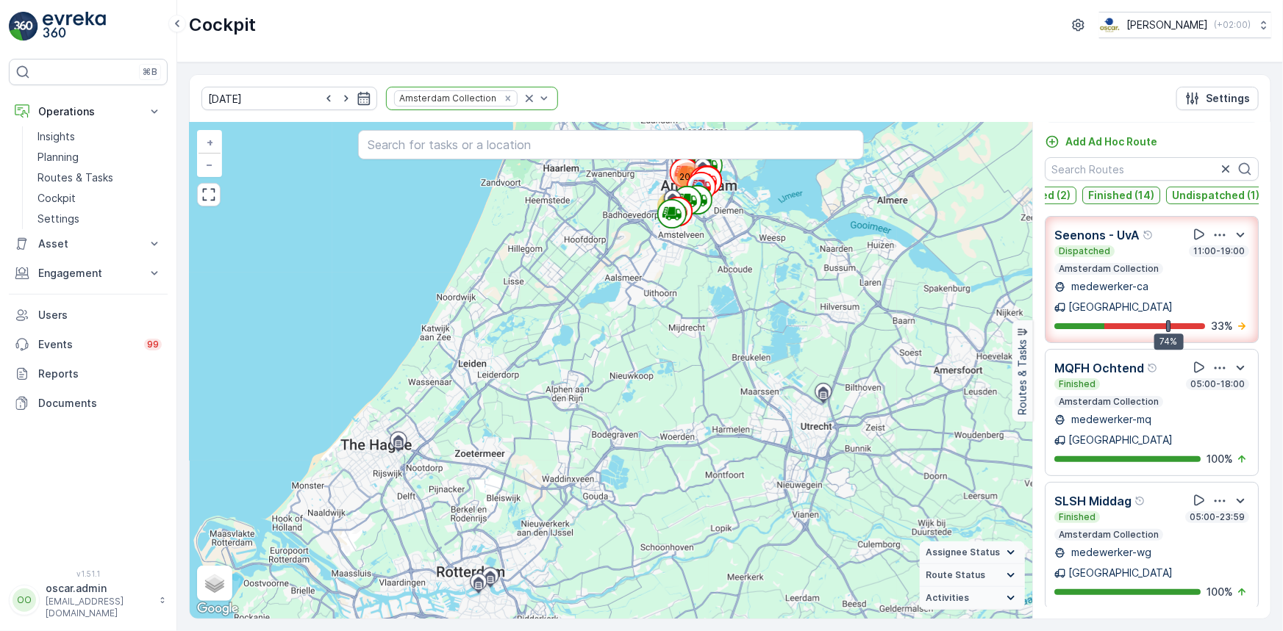
drag, startPoint x: 1118, startPoint y: 190, endPoint x: 1088, endPoint y: 191, distance: 30.1
click at [1111, 190] on p "Finished (14)" at bounding box center [1121, 195] width 66 height 15
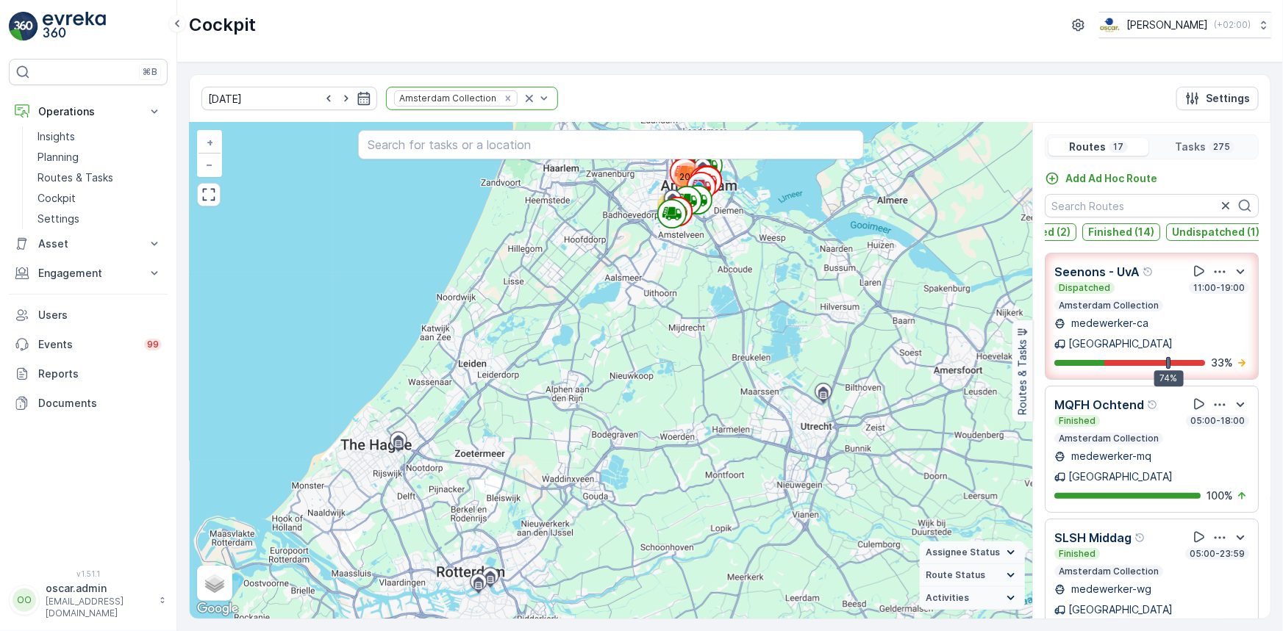
scroll to position [0, 124]
click at [1057, 230] on p "Dispatched (2)" at bounding box center [1036, 232] width 76 height 15
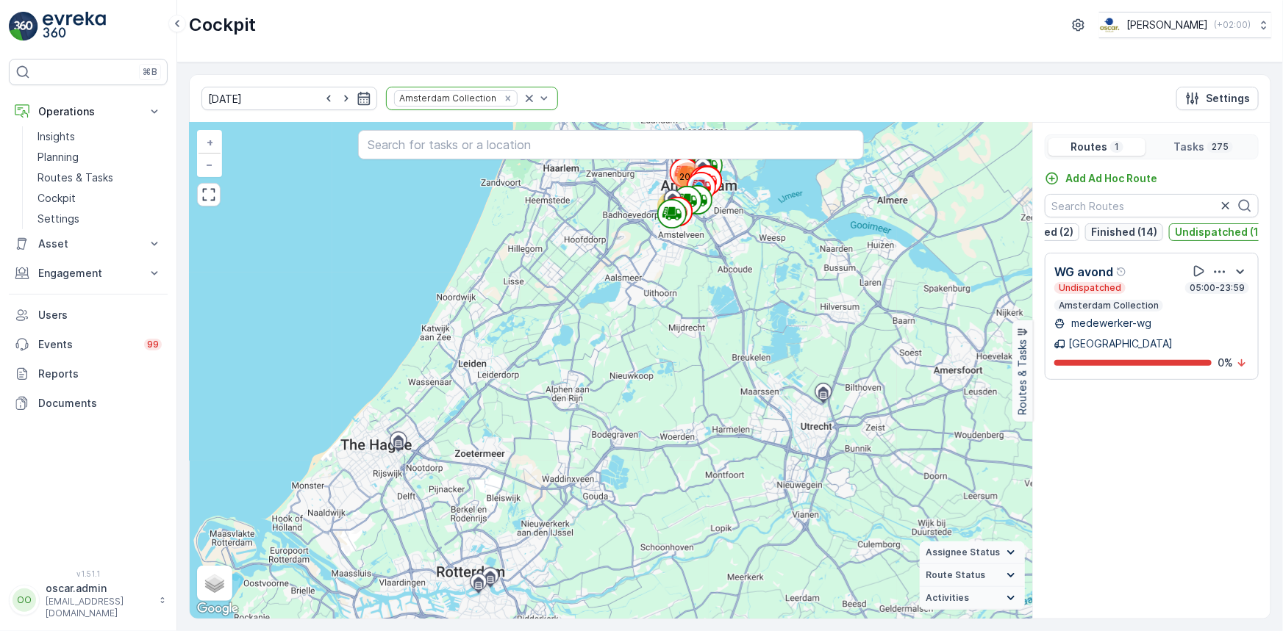
drag, startPoint x: 1213, startPoint y: 228, endPoint x: 1107, endPoint y: 232, distance: 105.9
click at [1195, 228] on p "Undispatched (1)" at bounding box center [1218, 232] width 87 height 15
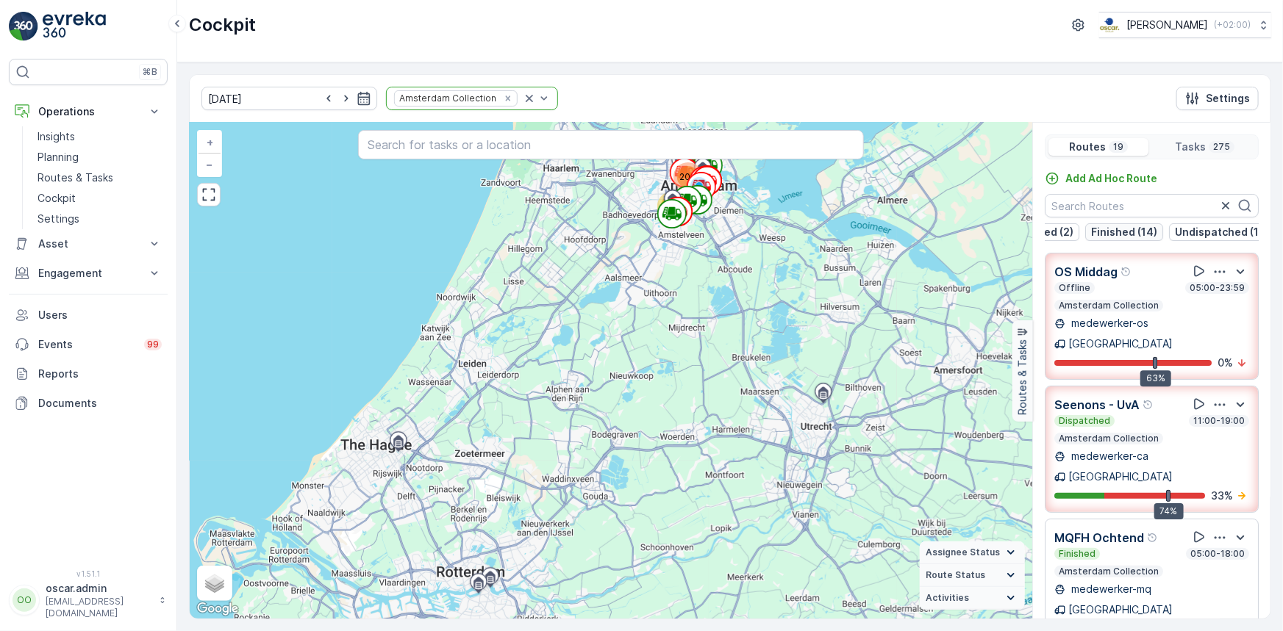
click at [1107, 232] on p "Finished (14)" at bounding box center [1124, 232] width 66 height 15
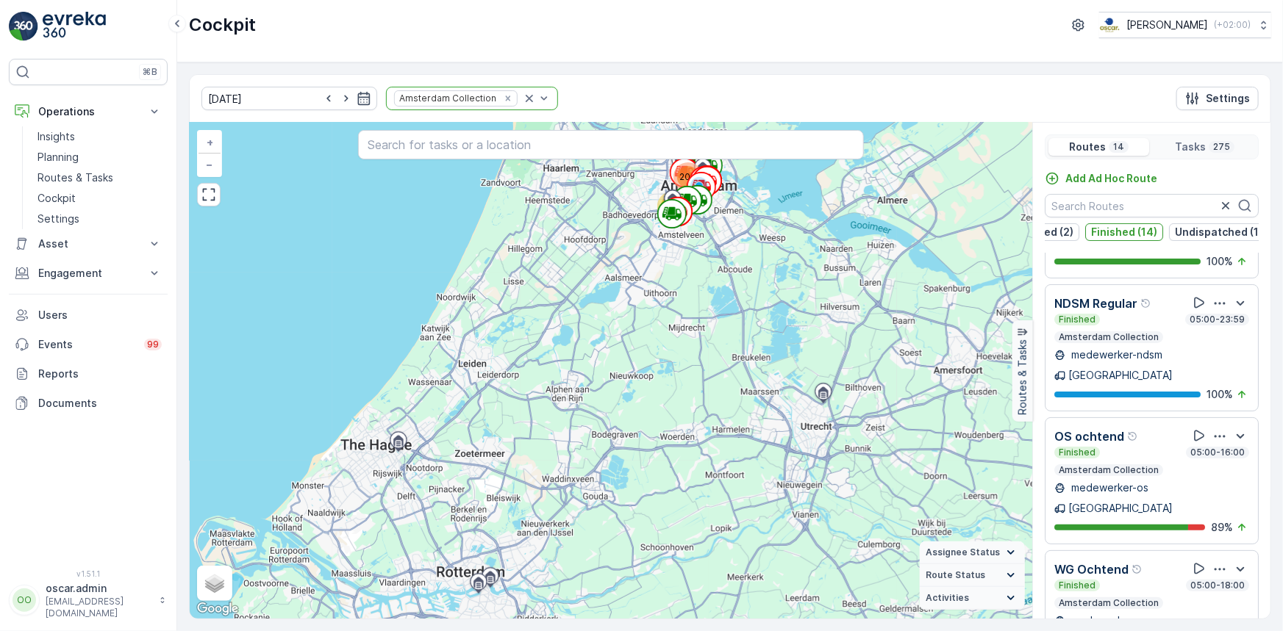
scroll to position [1202, 0]
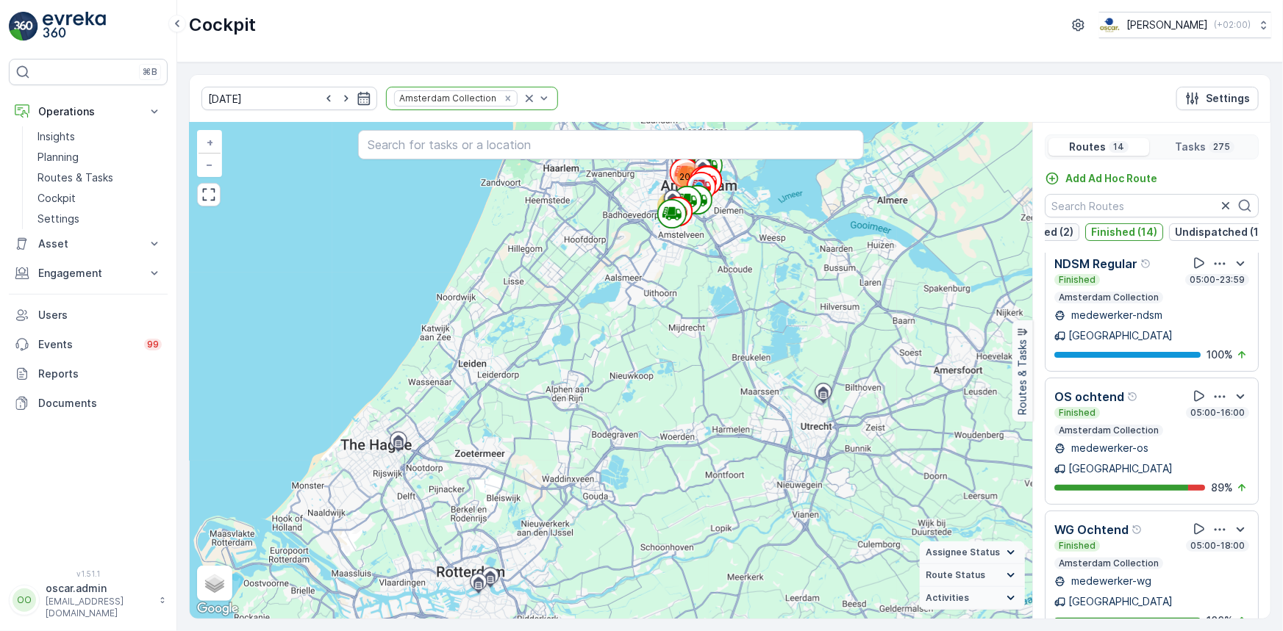
click at [1071, 232] on button "Dispatched (2)" at bounding box center [1035, 232] width 87 height 18
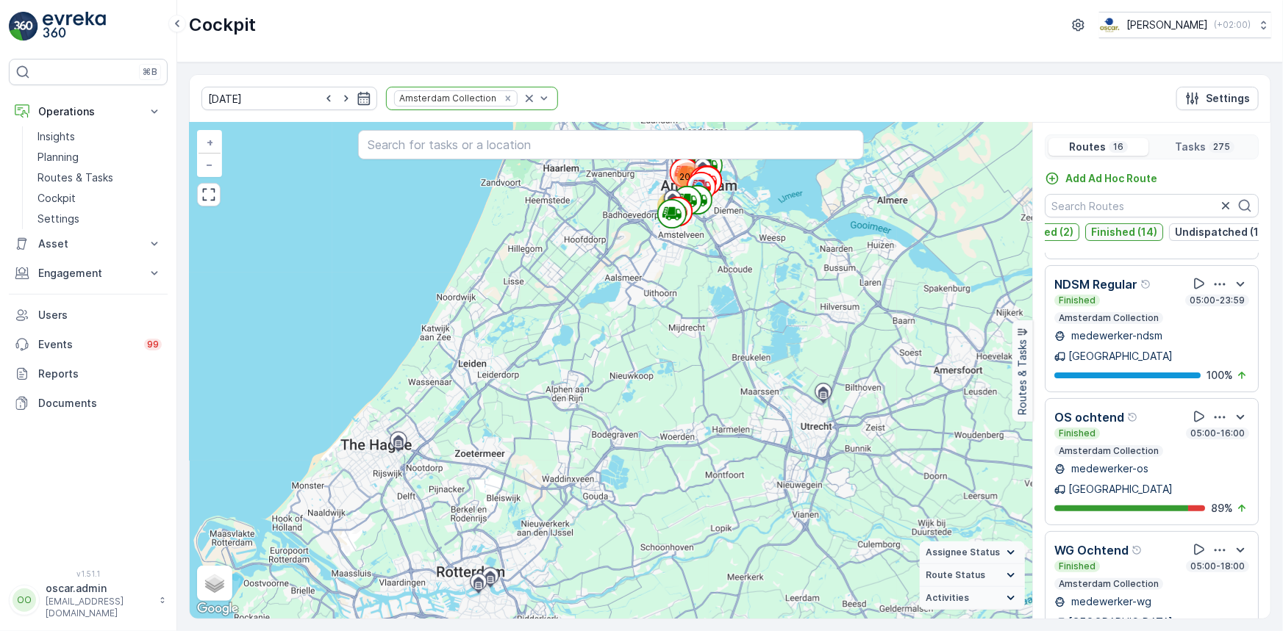
click at [1095, 232] on p "Finished (14)" at bounding box center [1124, 232] width 66 height 15
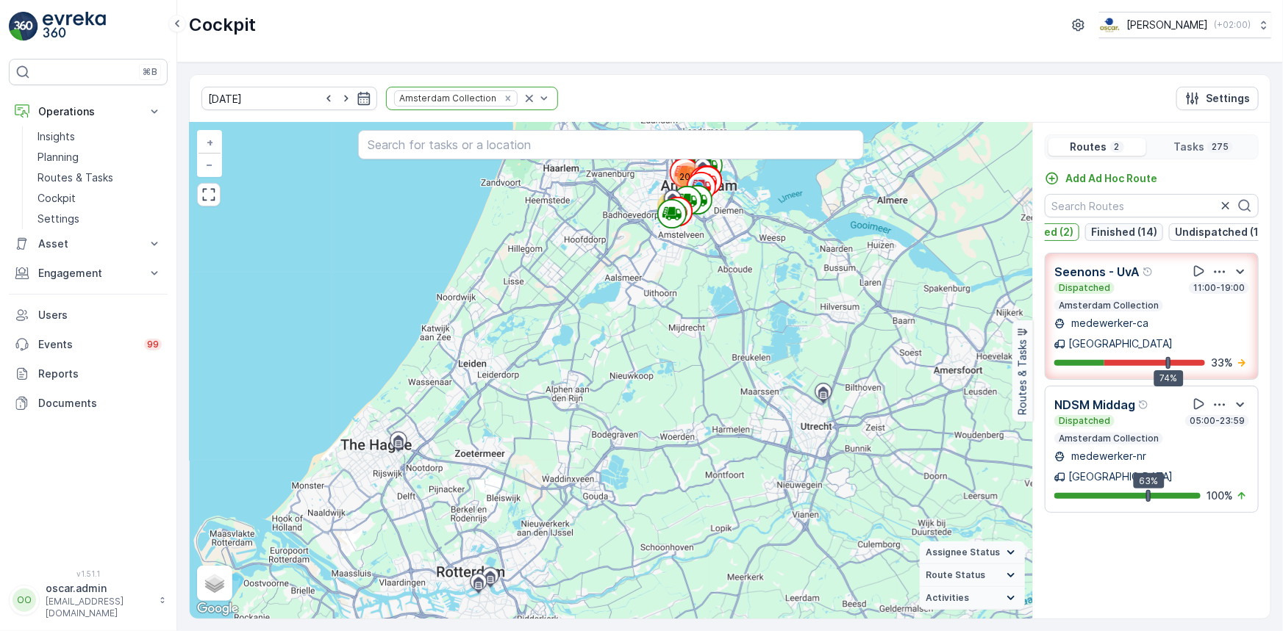
scroll to position [0, 0]
click at [1067, 232] on p "Dispatched (2)" at bounding box center [1036, 232] width 76 height 15
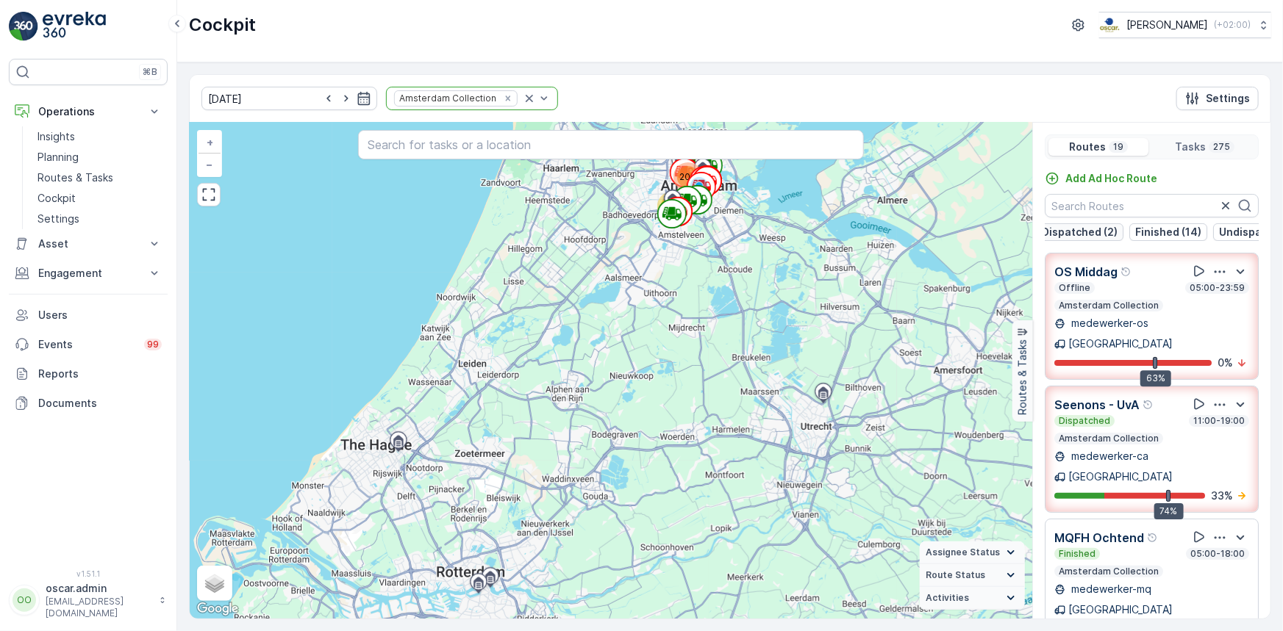
scroll to position [0, 57]
click at [1066, 232] on p "Dispatched (2)" at bounding box center [1103, 232] width 76 height 15
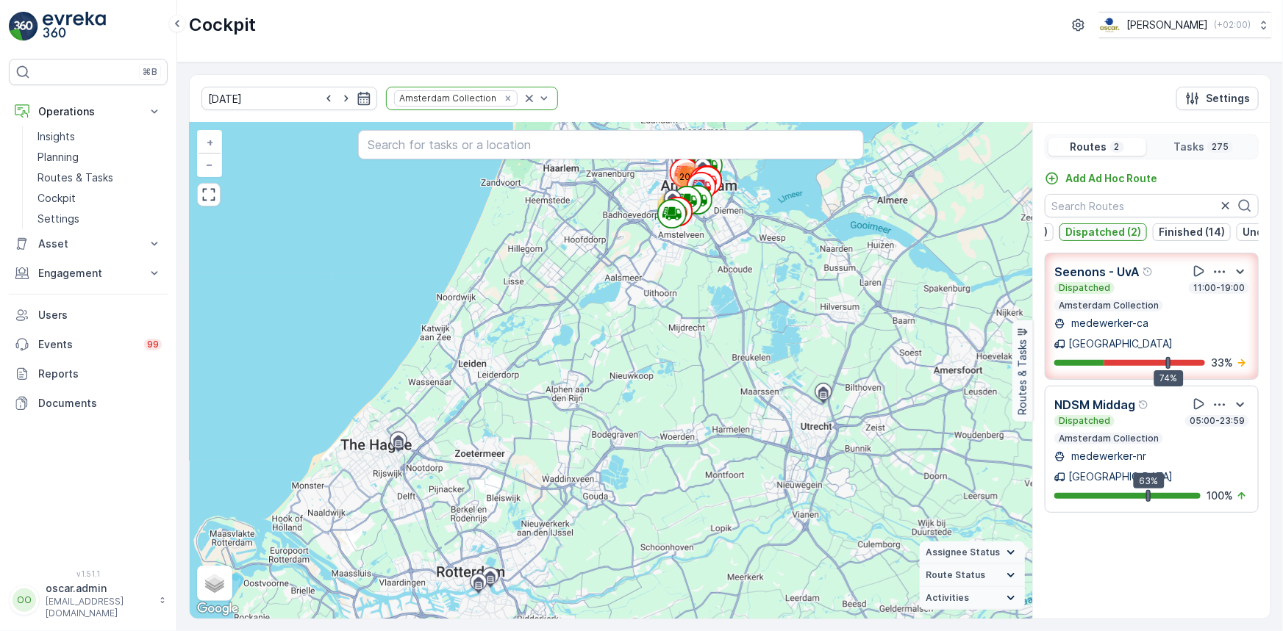
click at [1066, 232] on p "Dispatched (2)" at bounding box center [1103, 232] width 76 height 15
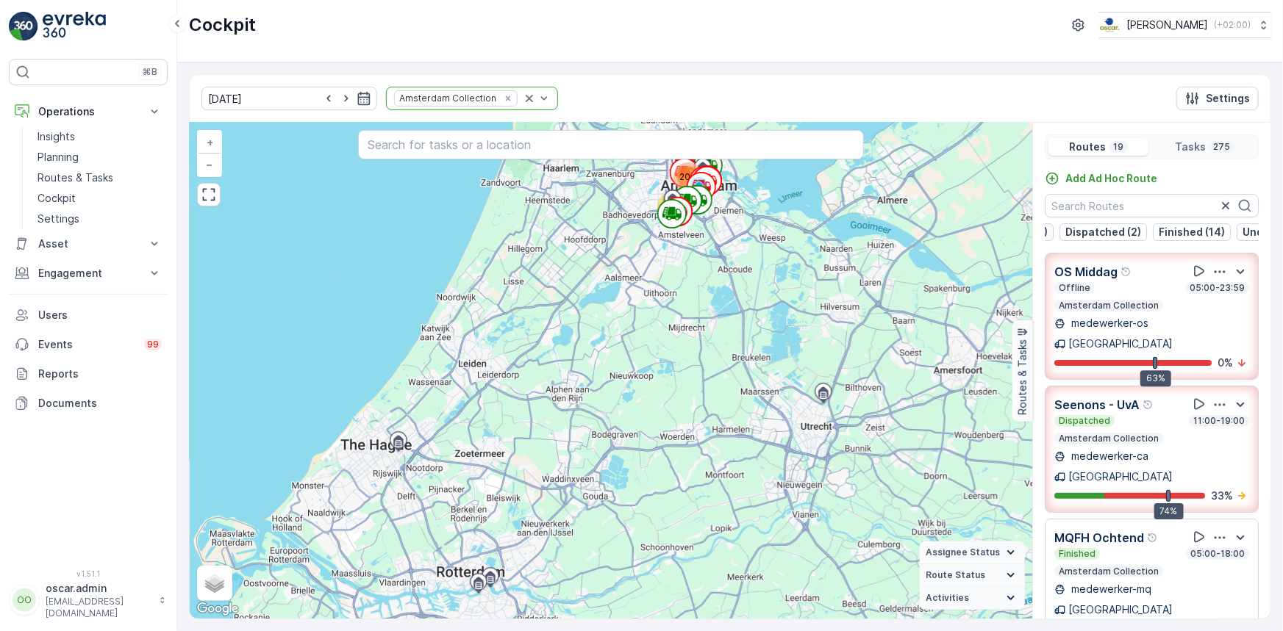
scroll to position [0, 0]
click at [1065, 233] on p "Offline (2)" at bounding box center [1077, 232] width 54 height 15
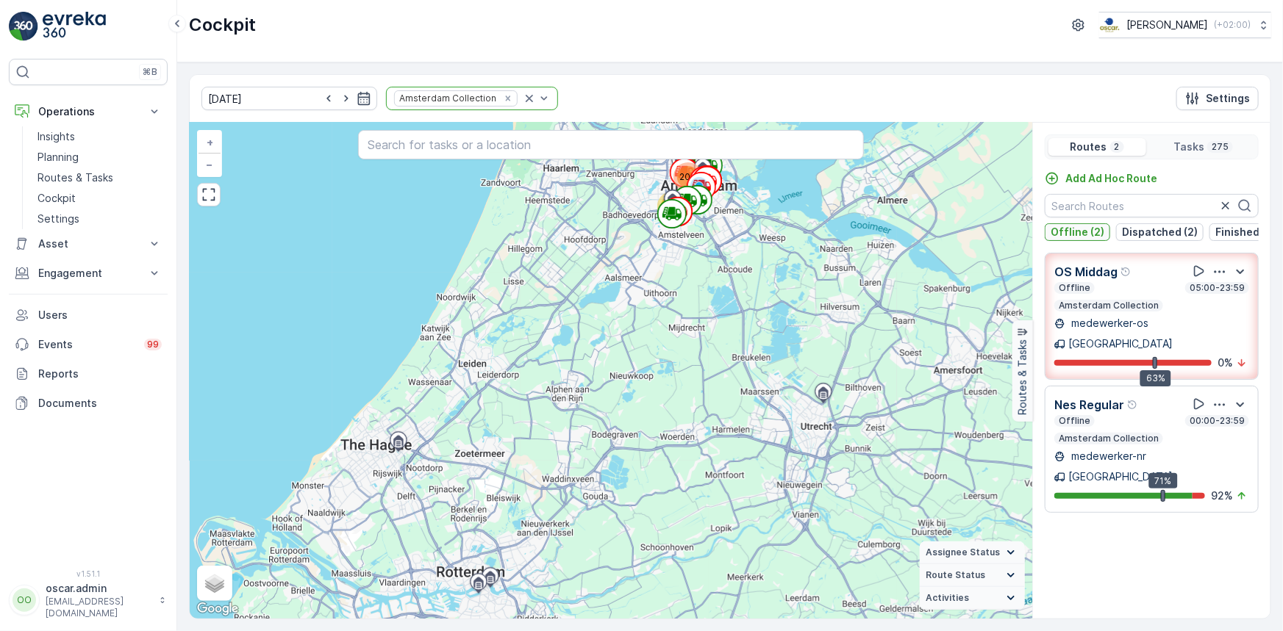
click at [1066, 233] on p "Offline (2)" at bounding box center [1077, 232] width 54 height 15
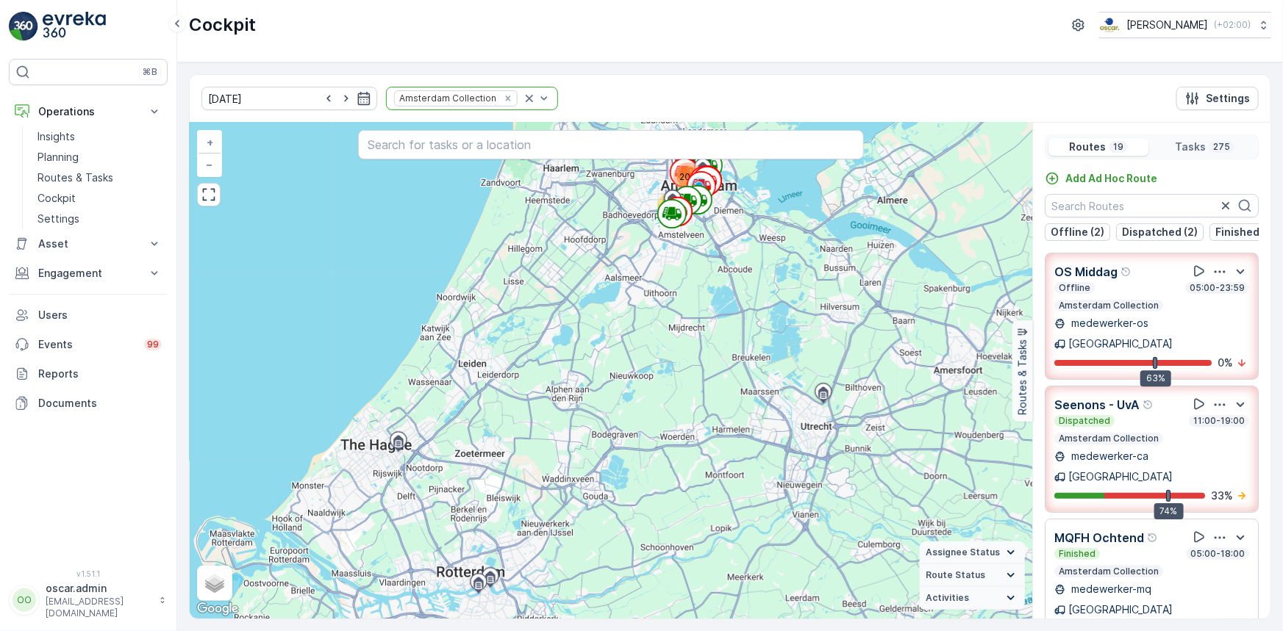
click at [503, 103] on icon "Remove Amsterdam Collection" at bounding box center [508, 98] width 10 height 10
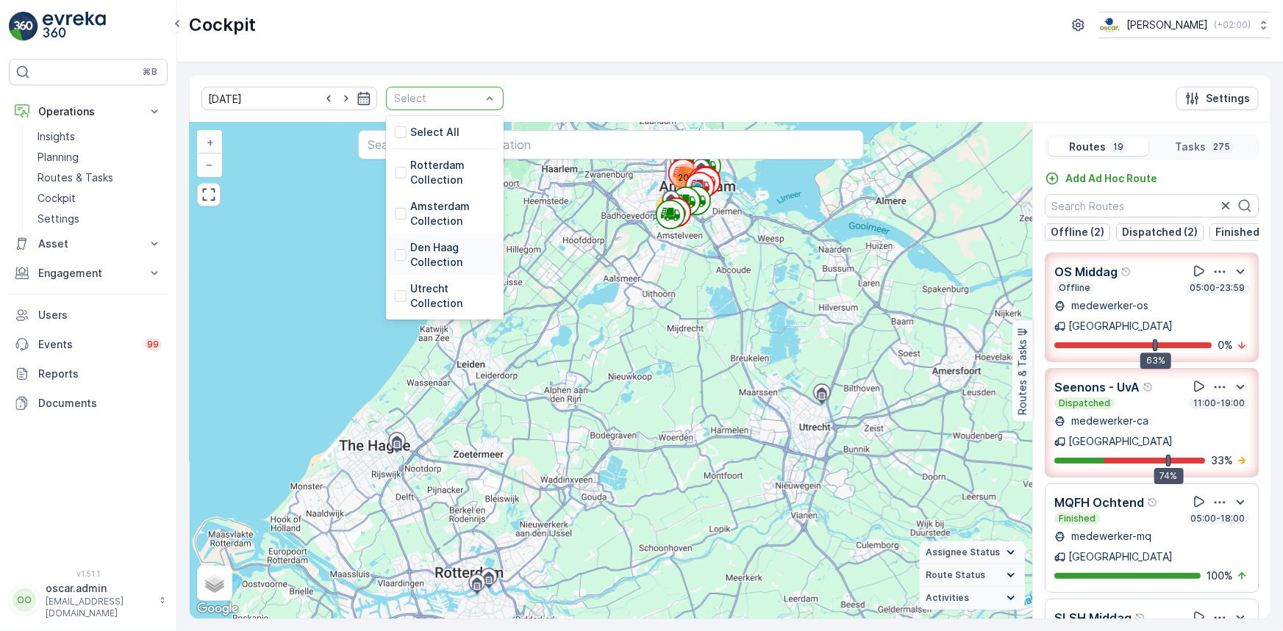
drag, startPoint x: 391, startPoint y: 254, endPoint x: 404, endPoint y: 256, distance: 13.4
click at [410, 254] on p "Den Haag Collection" at bounding box center [452, 254] width 85 height 29
